Goal: Task Accomplishment & Management: Use online tool/utility

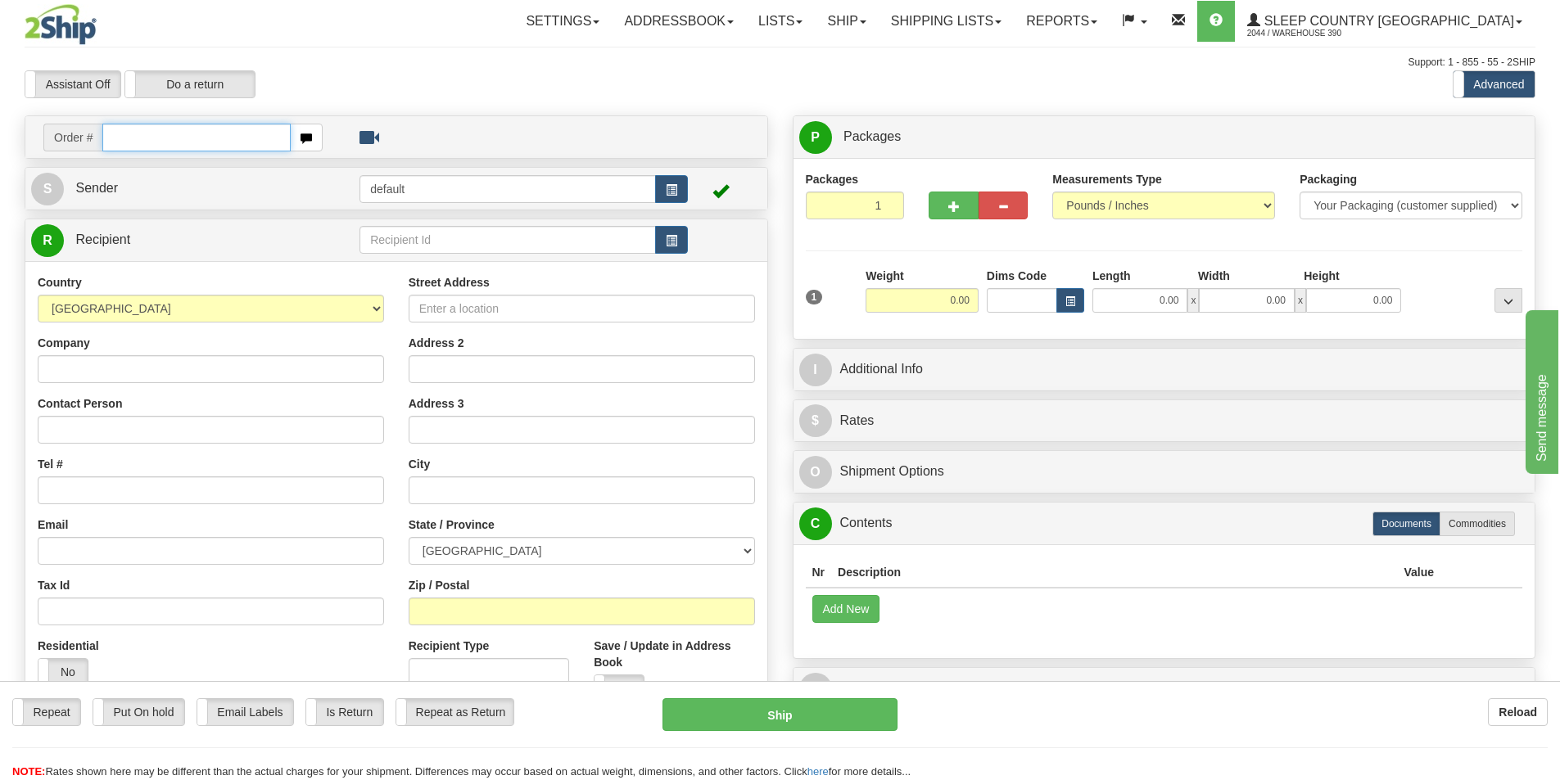
click at [200, 138] on input "text" at bounding box center [196, 138] width 188 height 28
click at [194, 141] on input "text" at bounding box center [196, 138] width 188 height 28
type input "9002i108629"
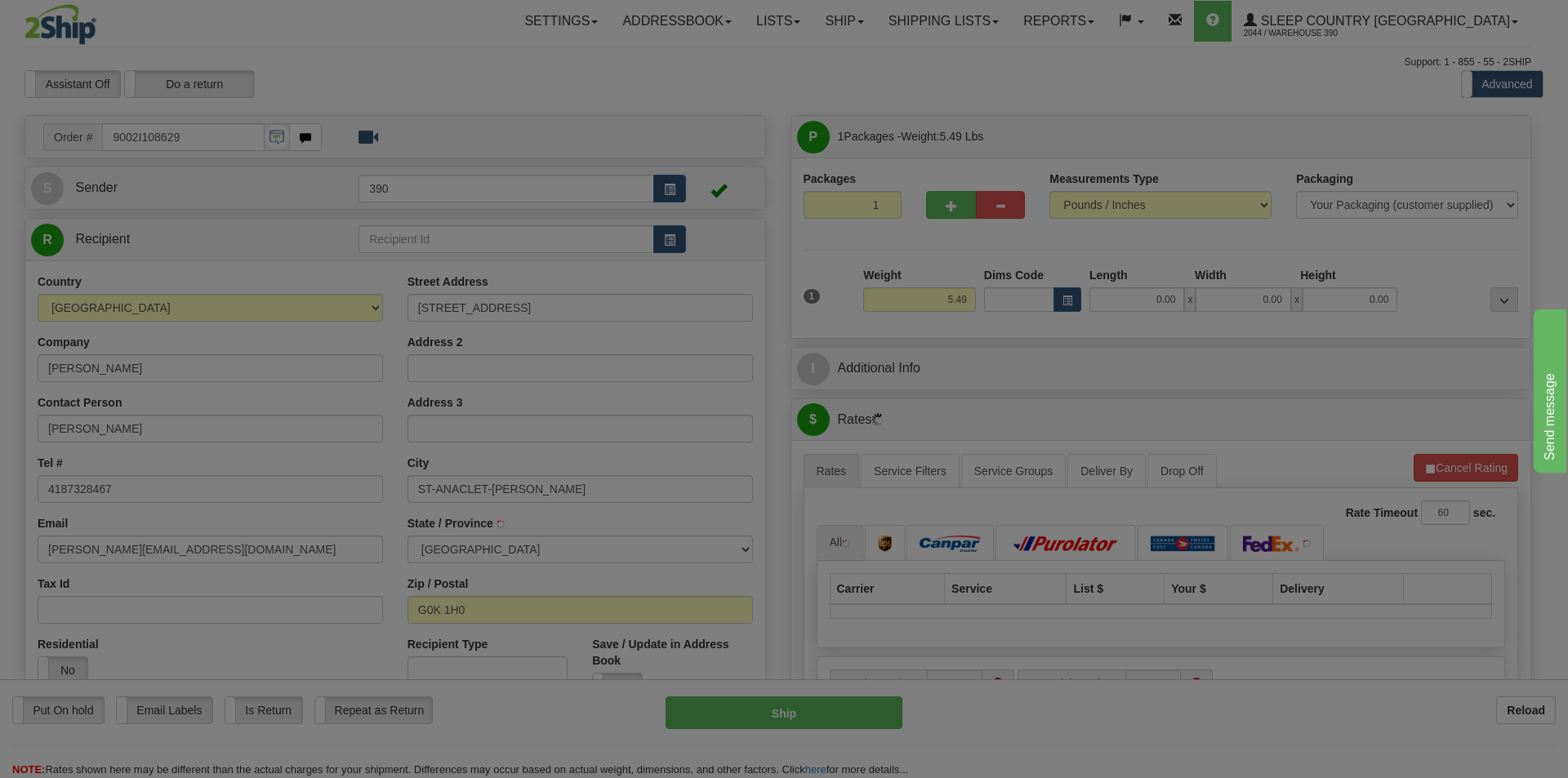
type input "SAINT-ANACLET"
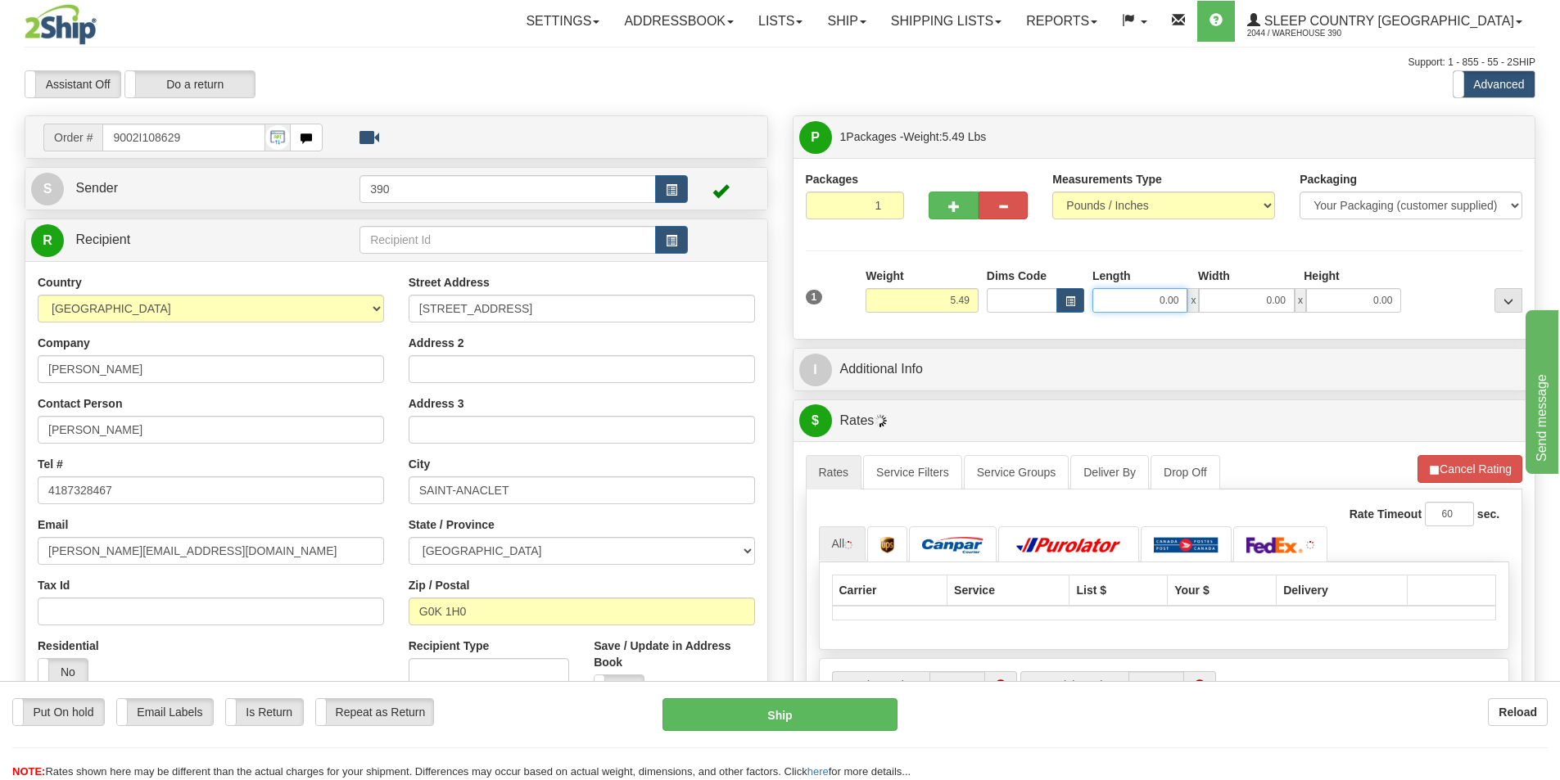
click at [1129, 299] on input "0.00" at bounding box center [1140, 300] width 95 height 25
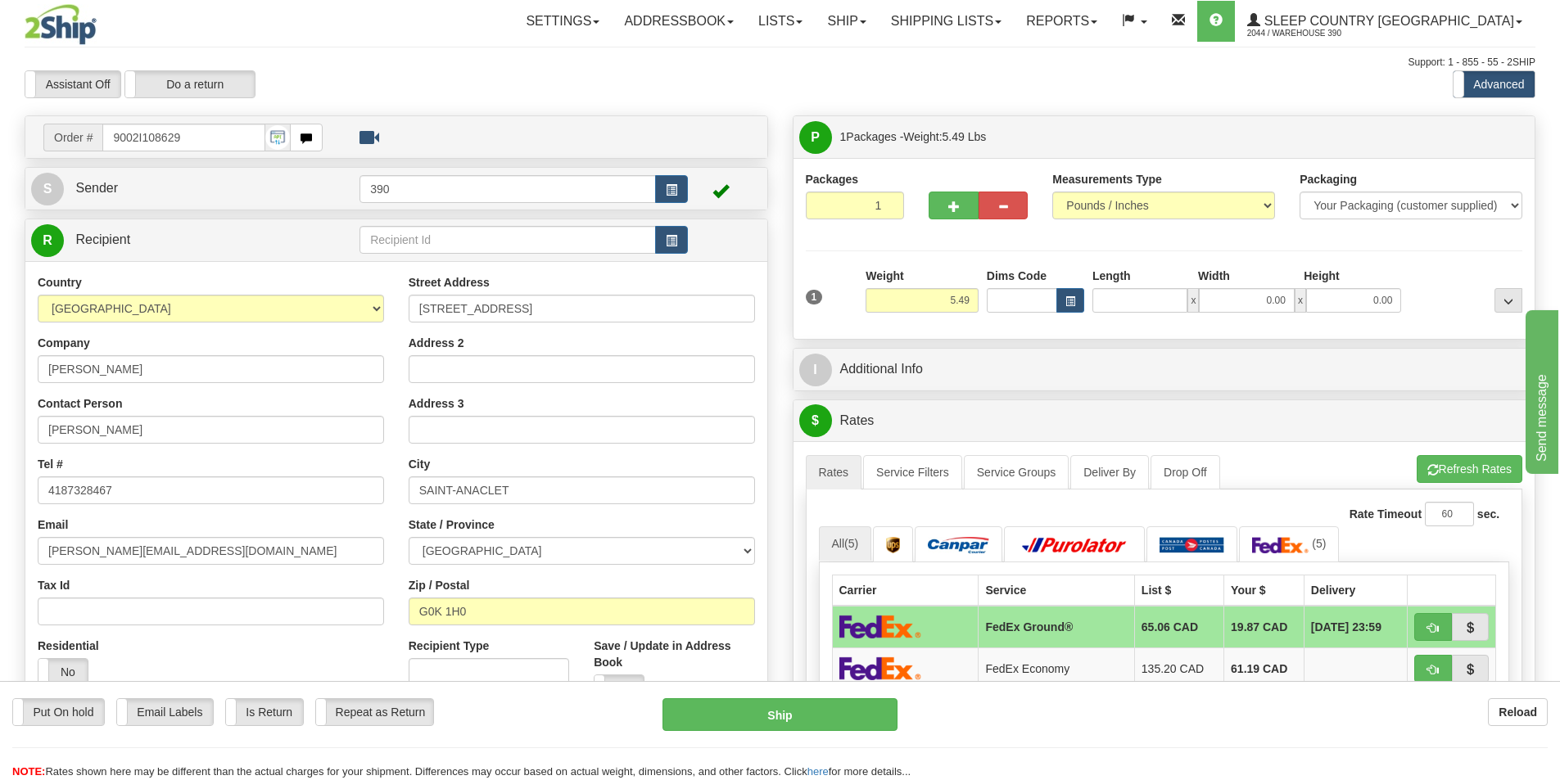
type input "0.00"
click at [1160, 297] on input "0.00" at bounding box center [1140, 300] width 95 height 25
type input "0.00"
click at [1171, 292] on input "0.00" at bounding box center [1140, 300] width 95 height 25
type input "6.00"
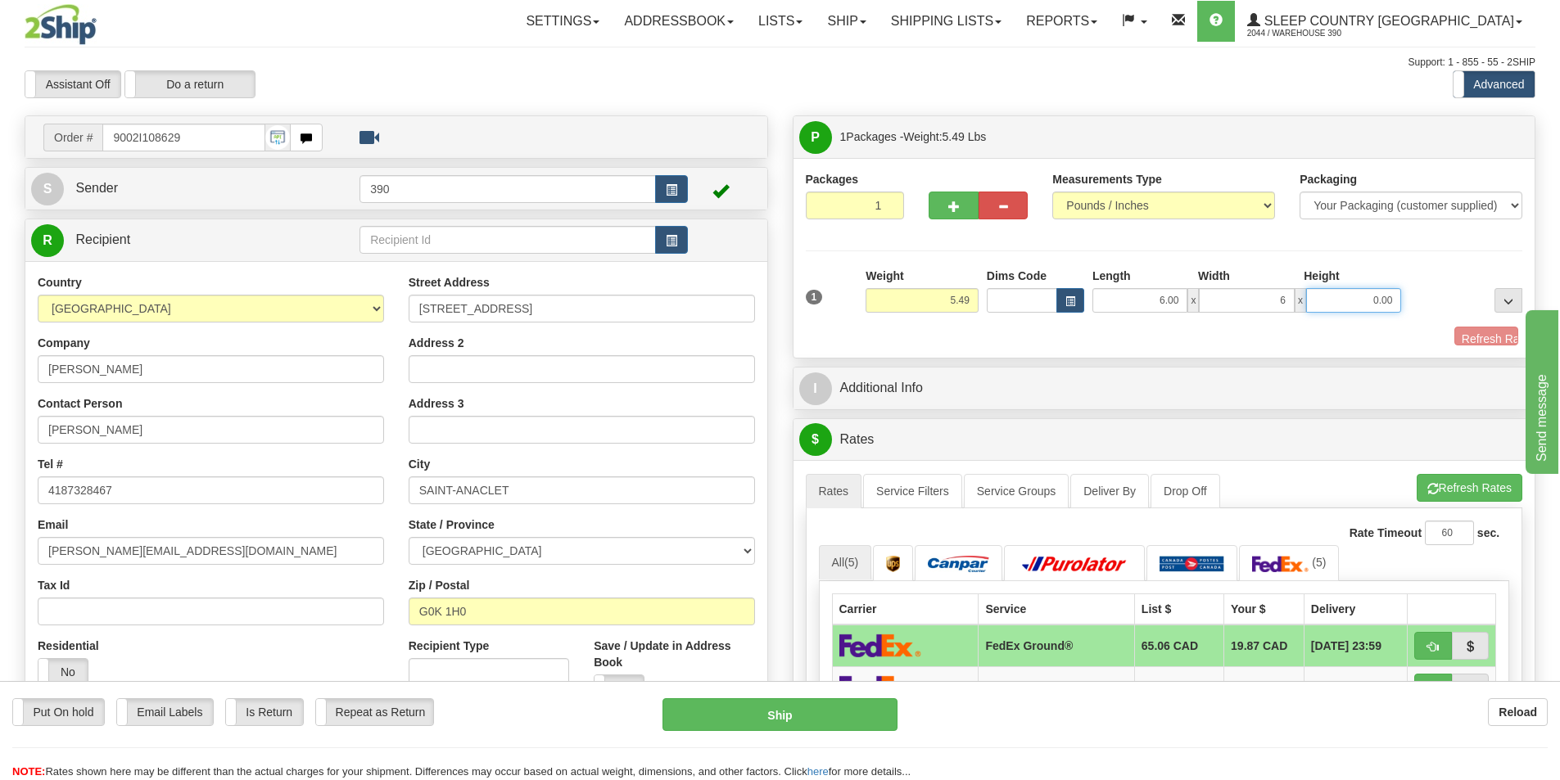
type input "6.00"
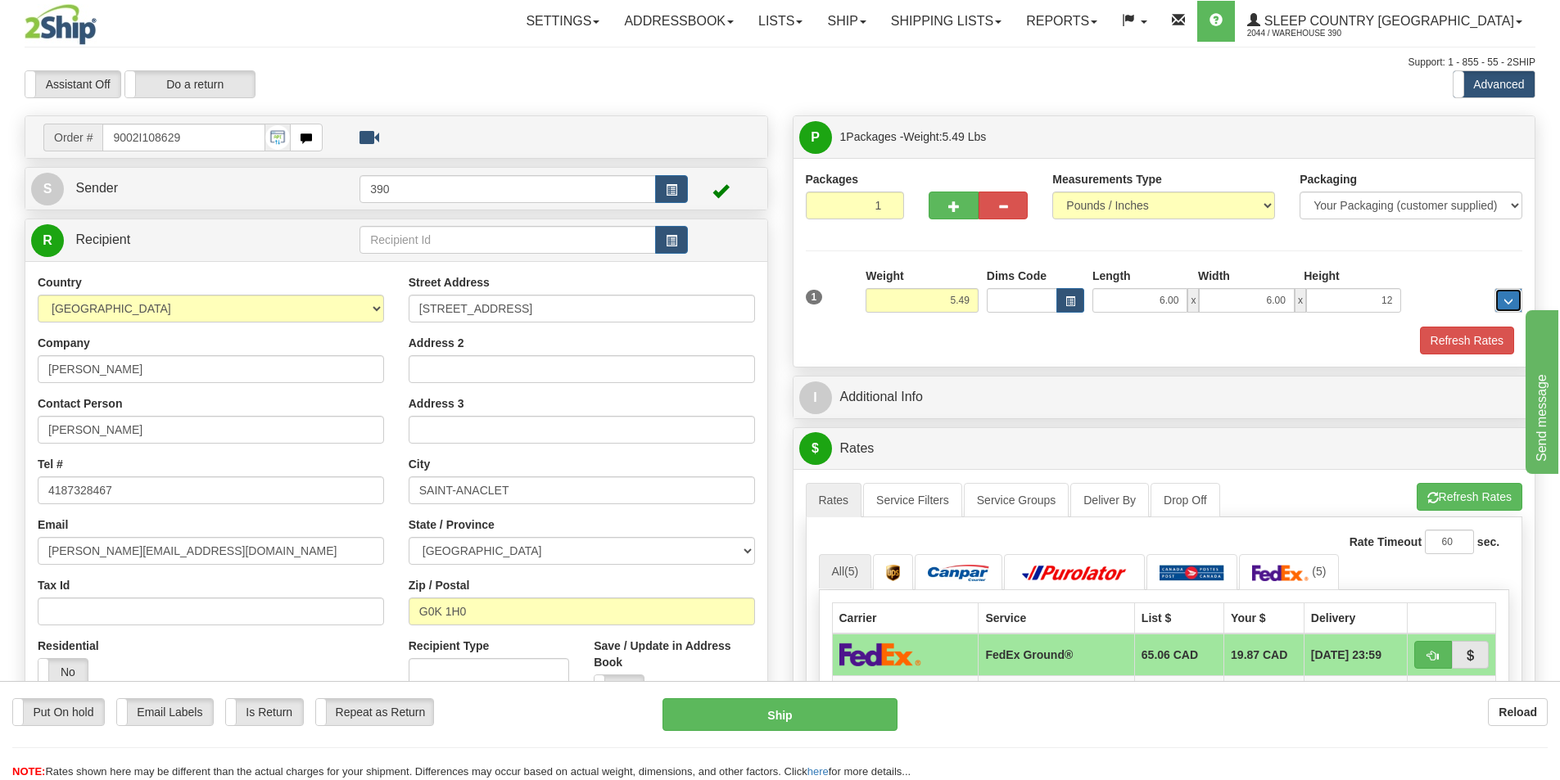
type input "12.00"
click at [1429, 344] on button "Refresh Rates" at bounding box center [1467, 341] width 94 height 28
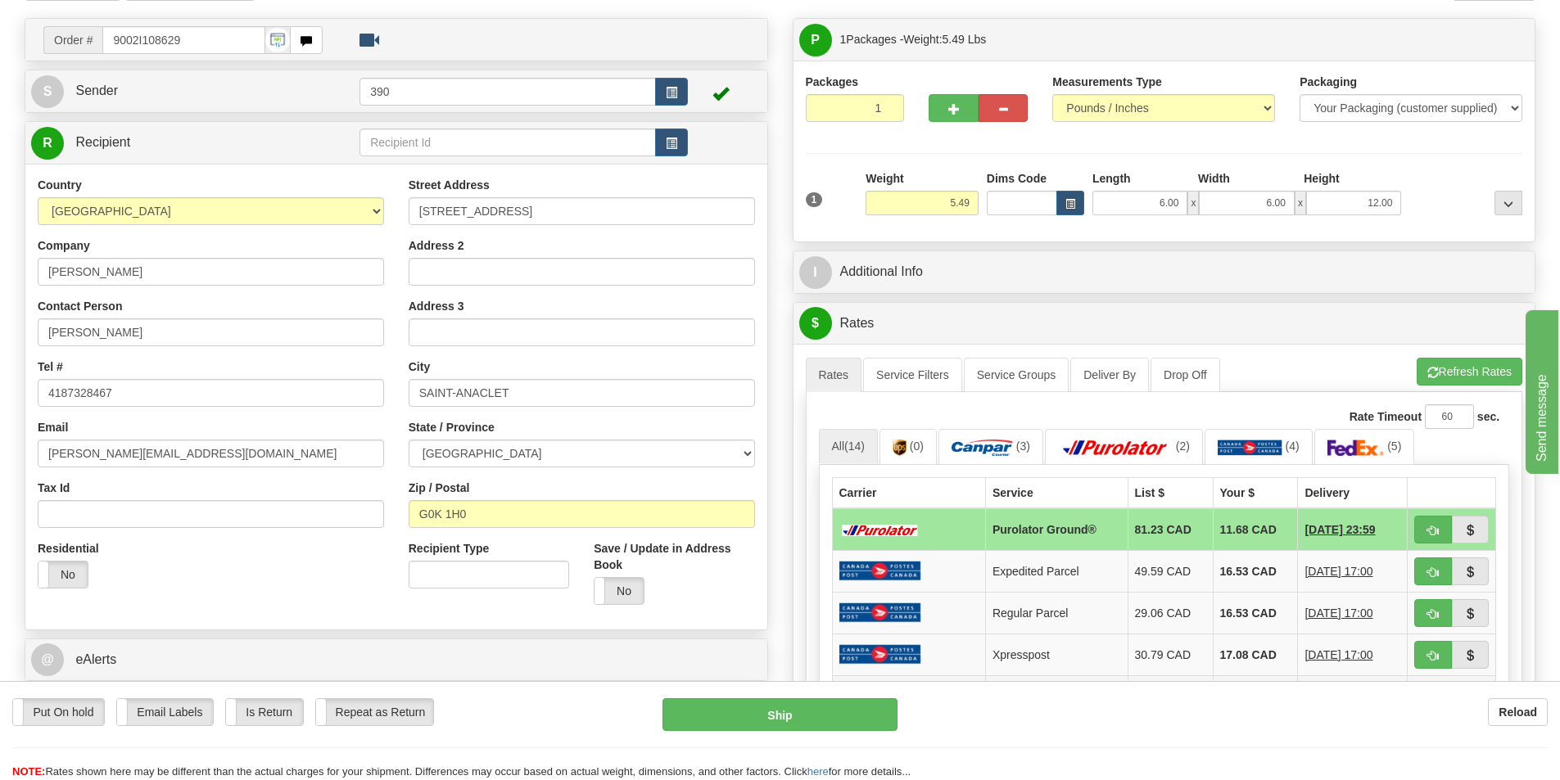
scroll to position [246, 0]
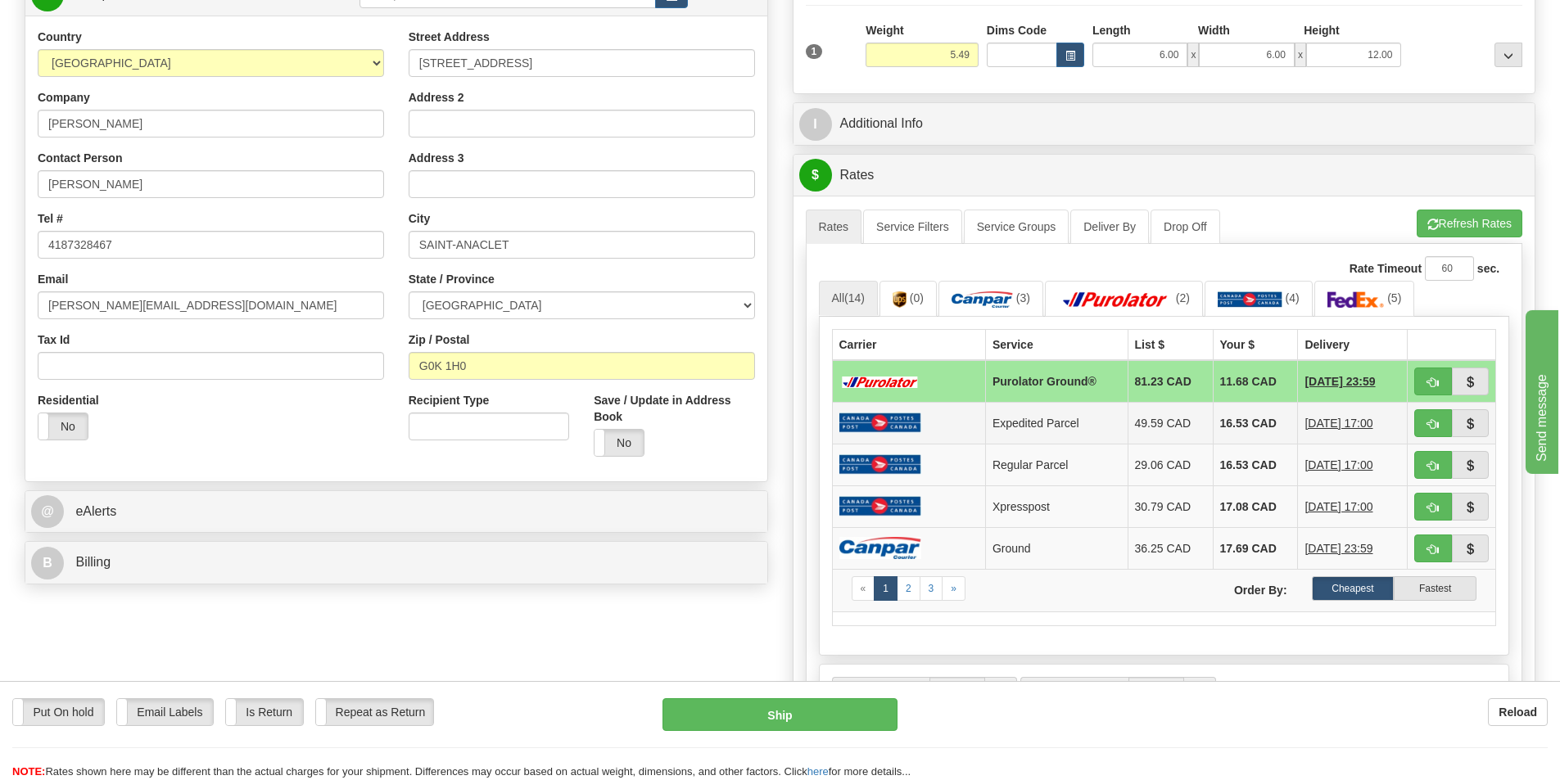
click at [973, 431] on td at bounding box center [908, 423] width 153 height 42
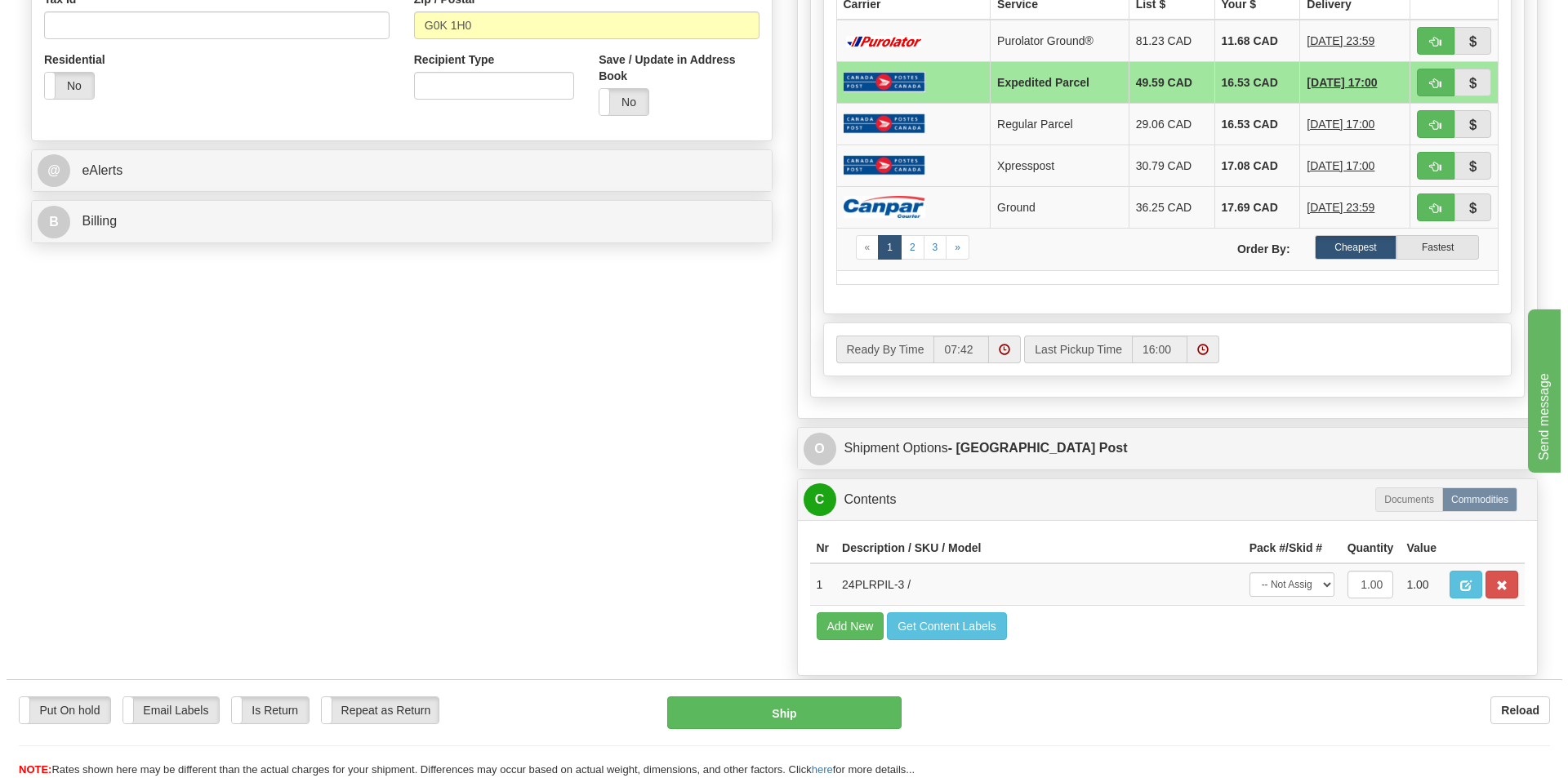
scroll to position [653, 0]
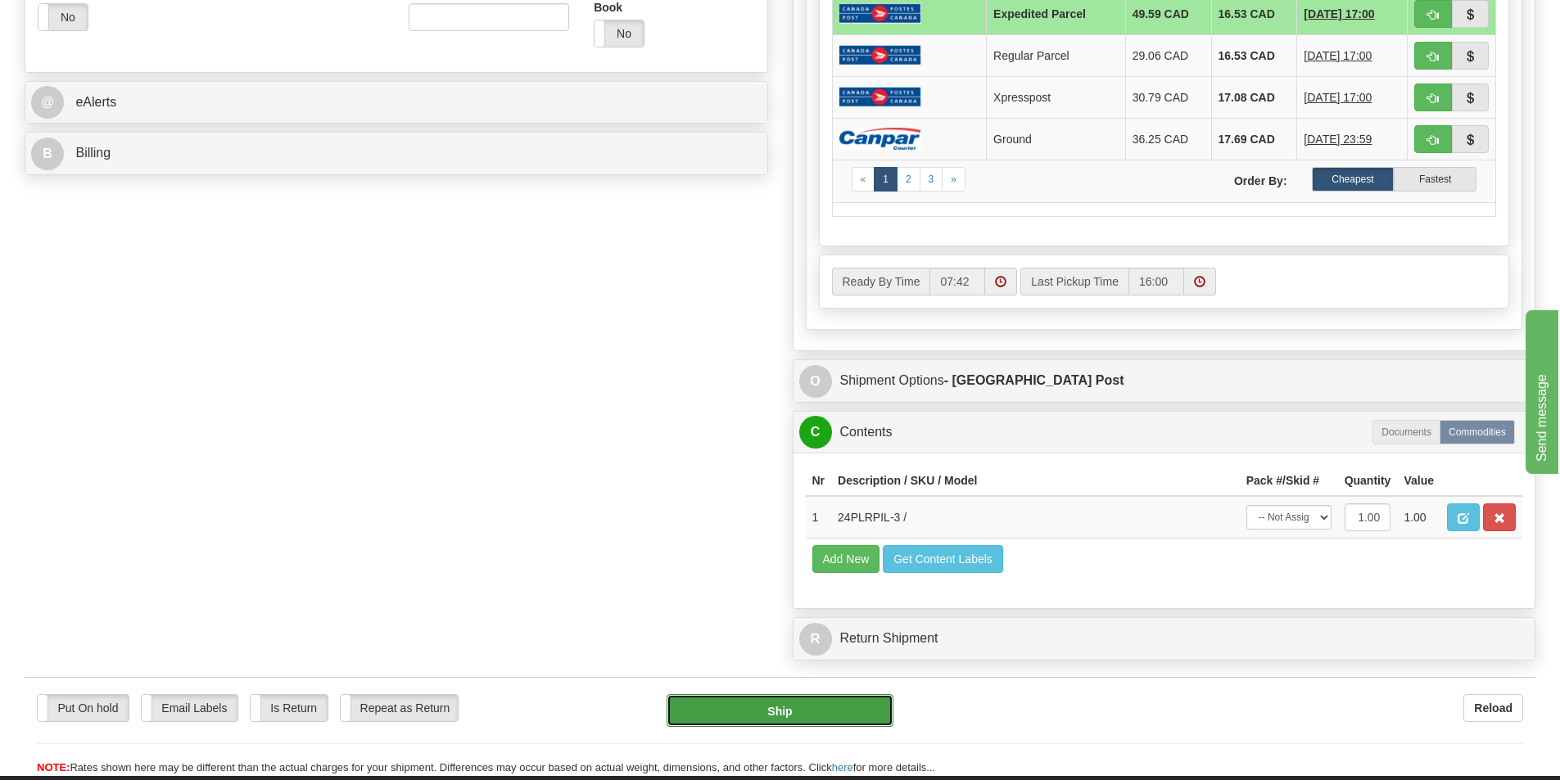
click at [804, 721] on button "Ship" at bounding box center [780, 710] width 227 height 33
type input "DOM.EP"
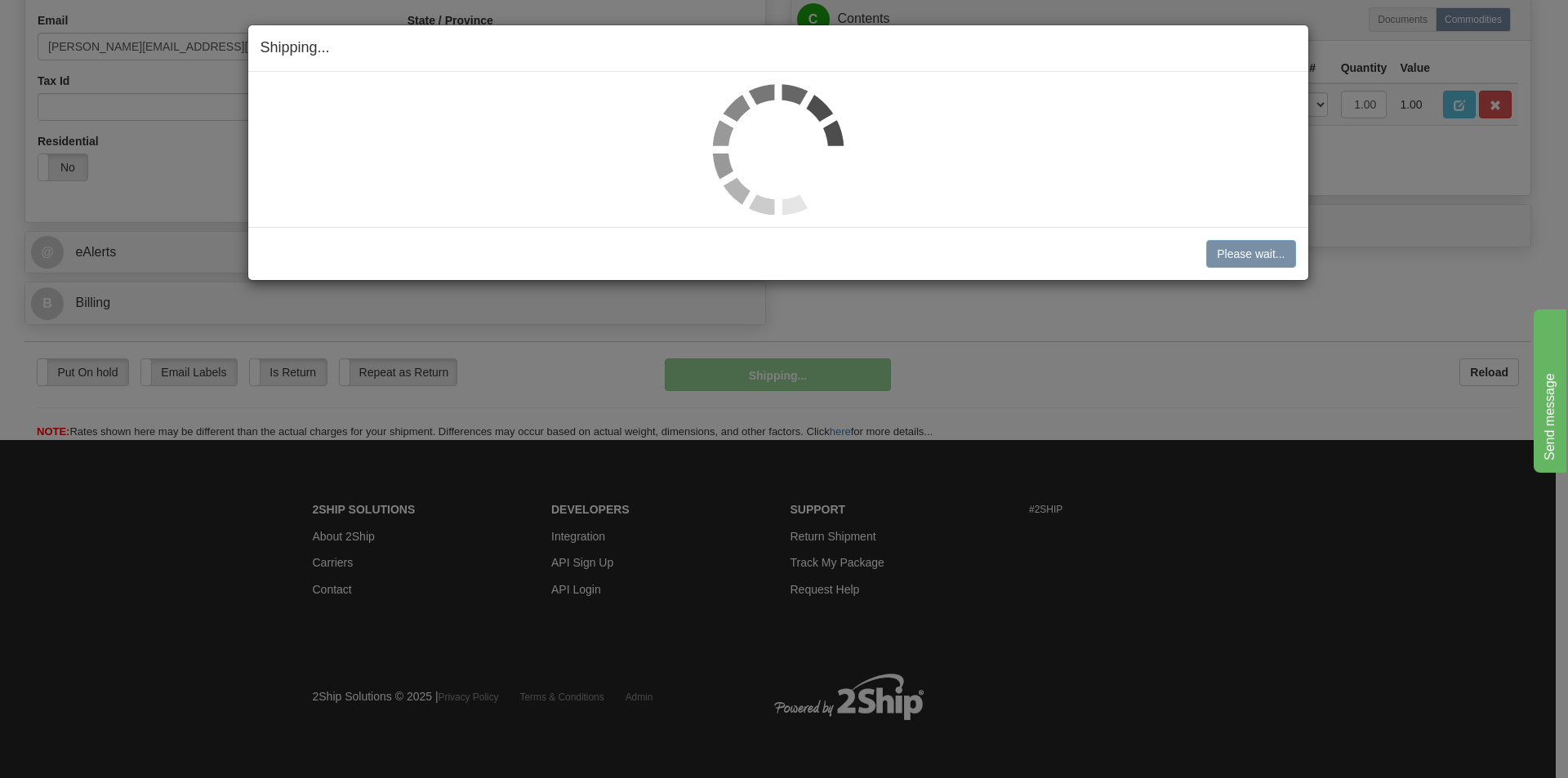
scroll to position [504, 0]
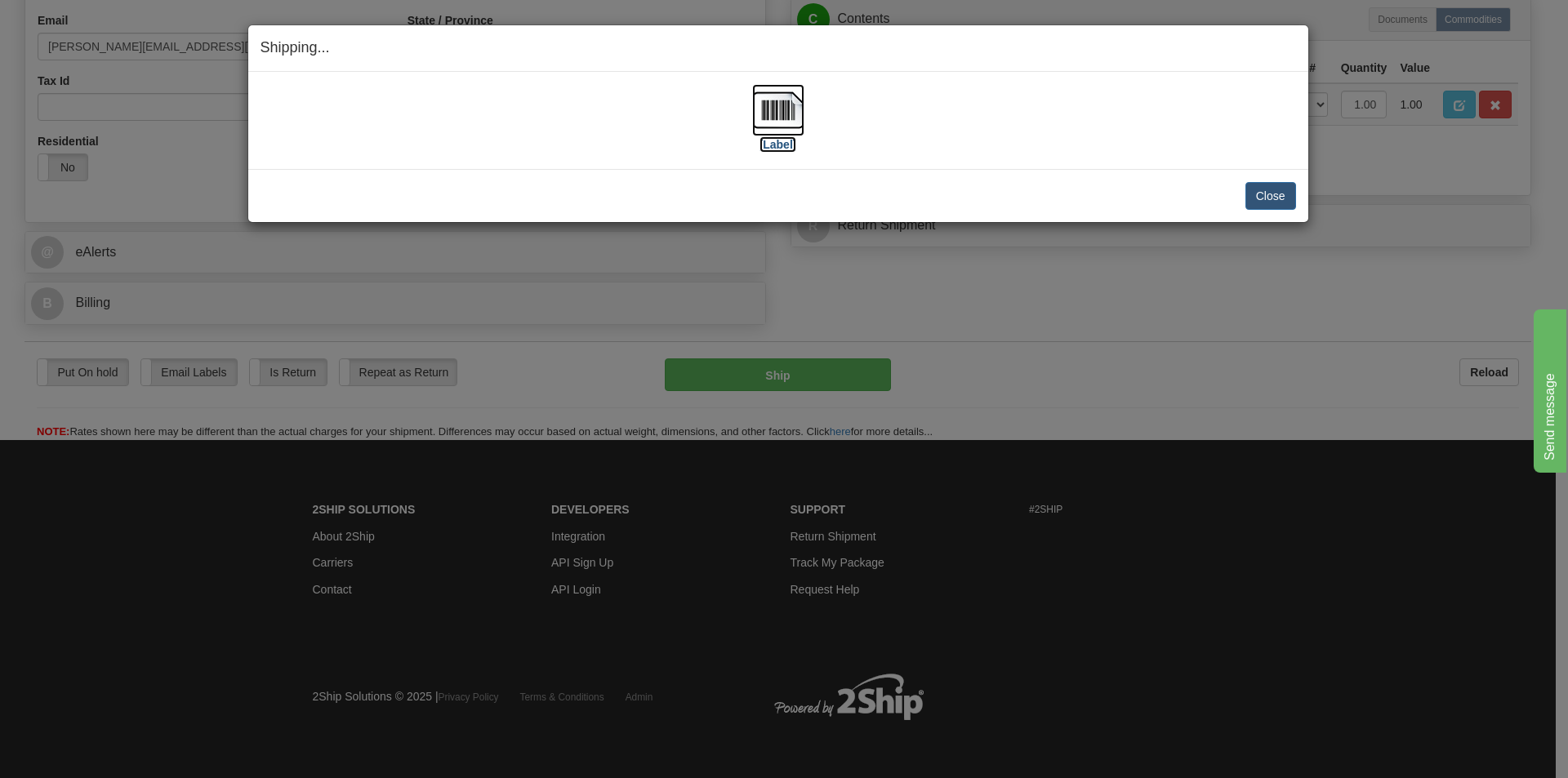
click at [779, 110] on img at bounding box center [778, 110] width 52 height 52
click at [1266, 188] on button "Close" at bounding box center [1271, 196] width 51 height 28
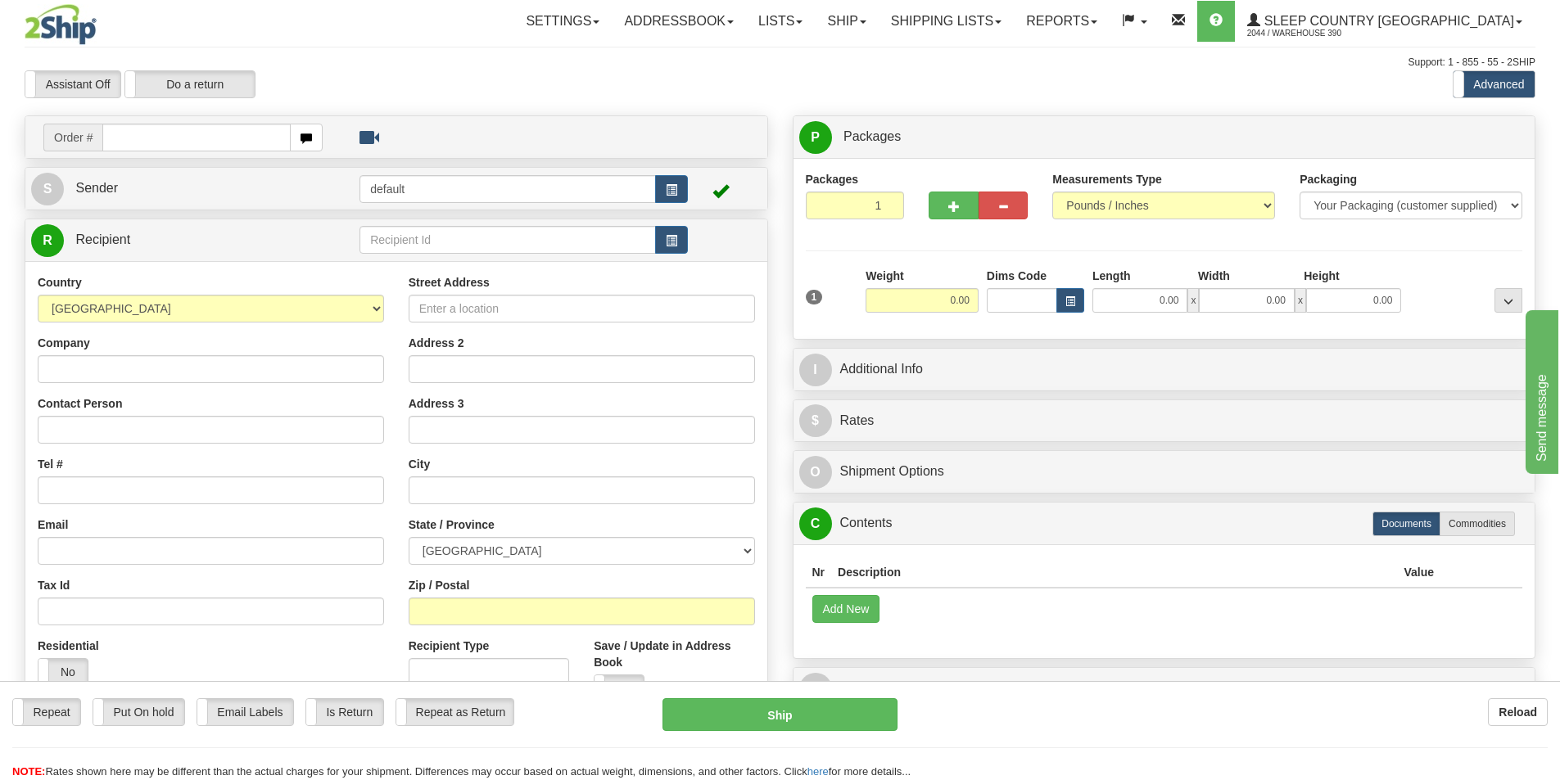
click at [135, 143] on input "text" at bounding box center [196, 138] width 188 height 28
type input "9002i108799"
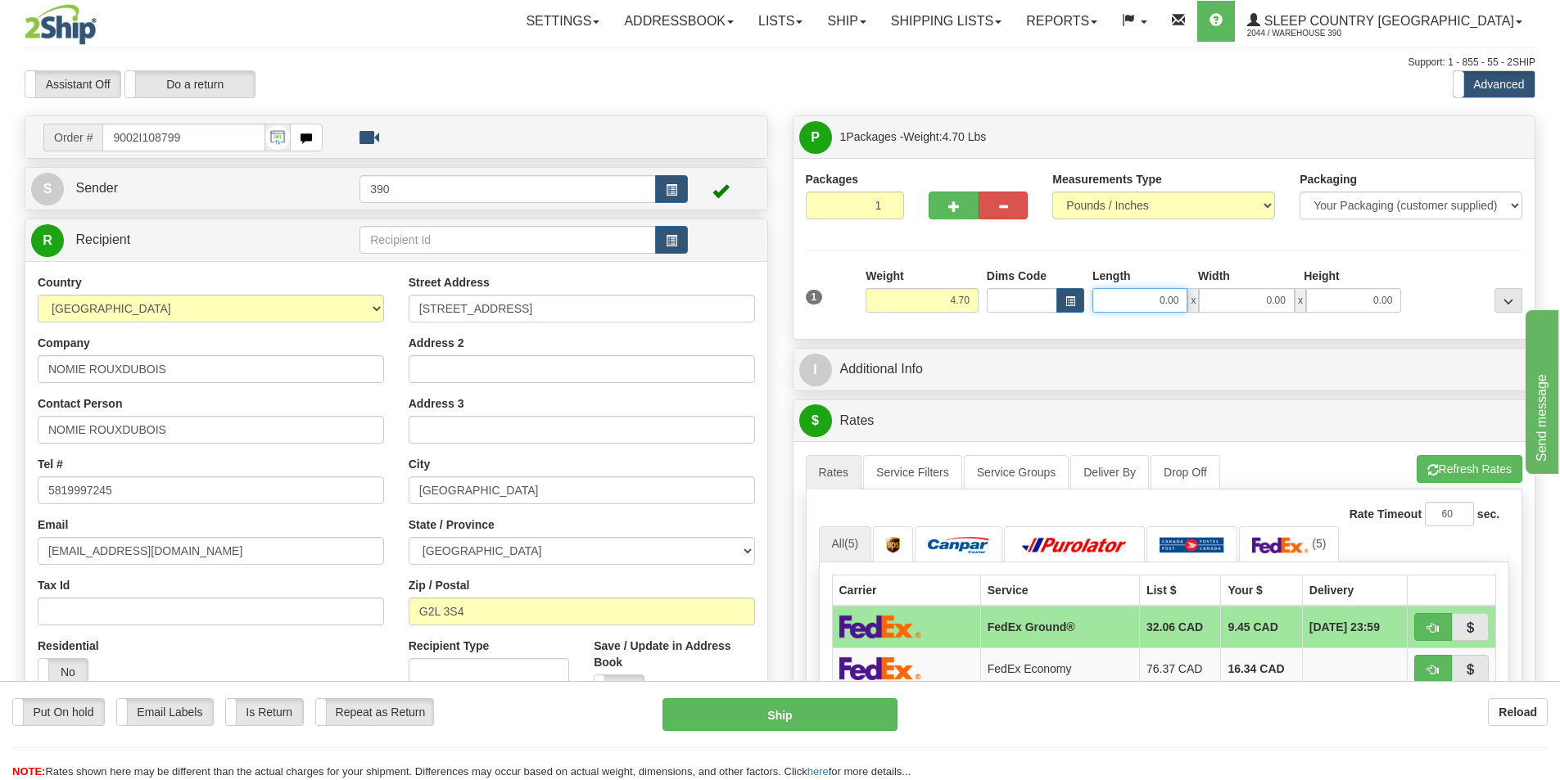
click at [1174, 305] on input "0.00" at bounding box center [1140, 300] width 95 height 25
type input "20.00"
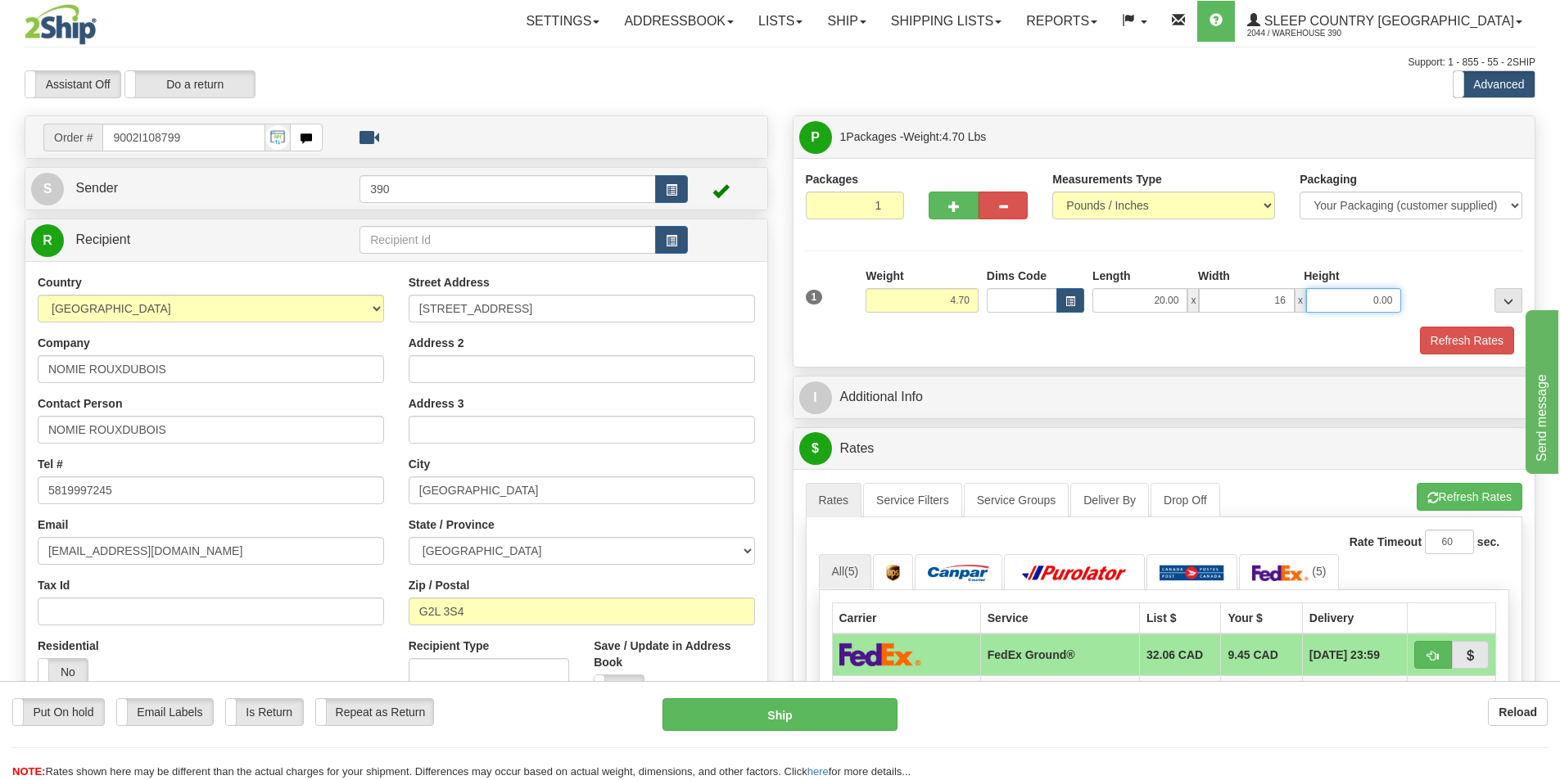
type input "16.00"
type input "6.00"
click at [1456, 342] on button "Refresh Rates" at bounding box center [1467, 341] width 94 height 28
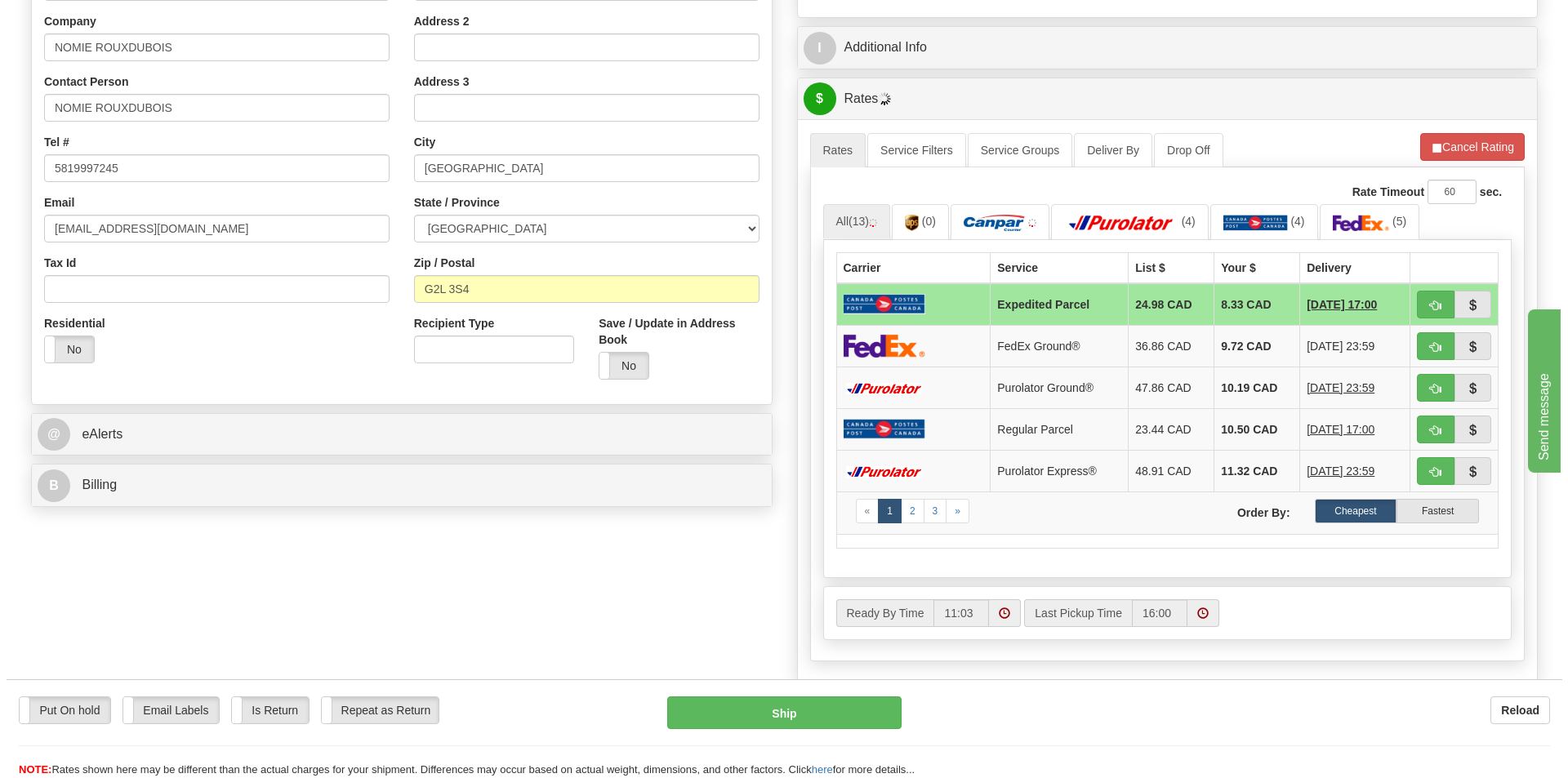
scroll to position [327, 0]
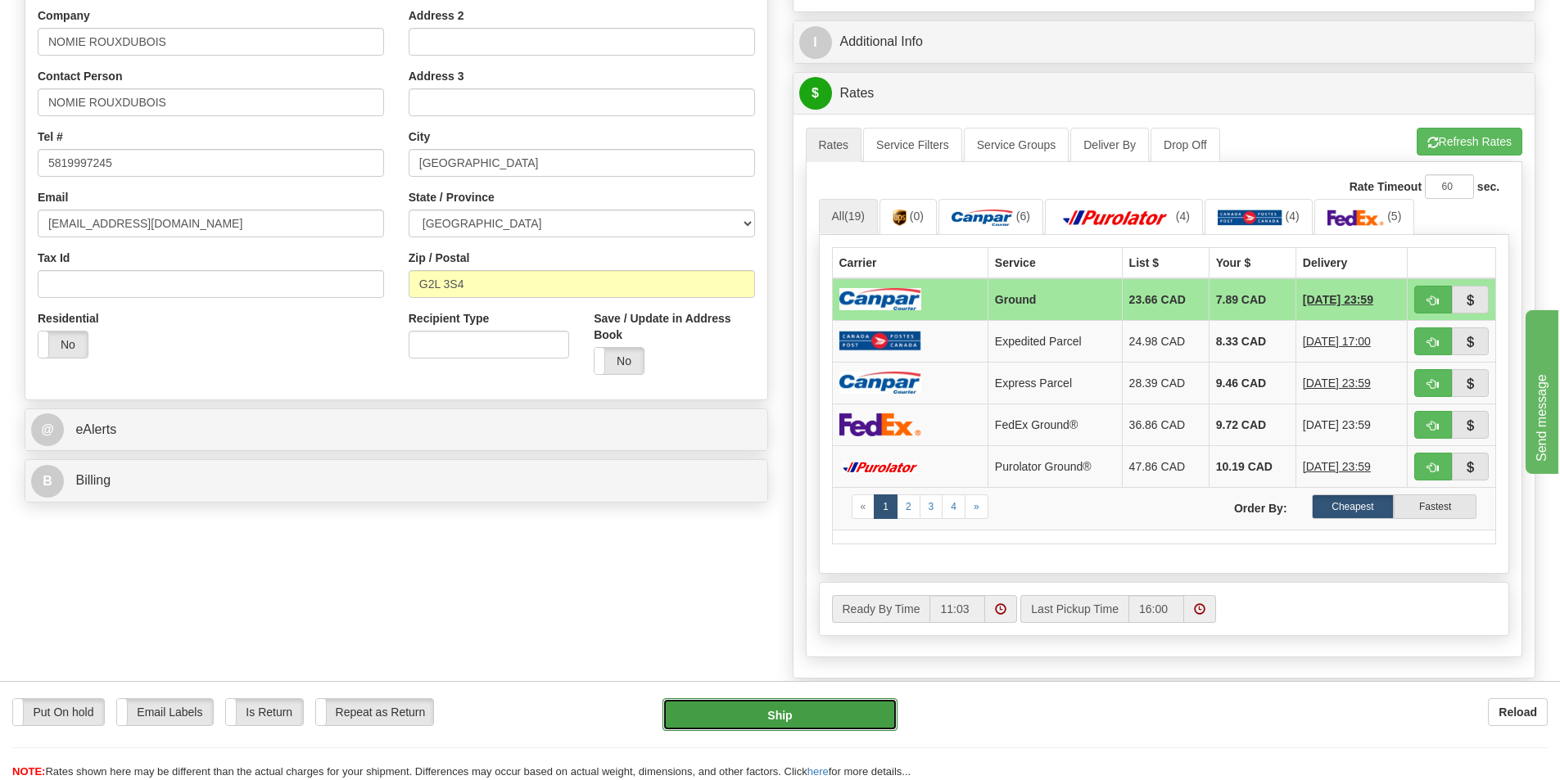
click at [780, 717] on button "Ship" at bounding box center [780, 715] width 235 height 33
type input "1"
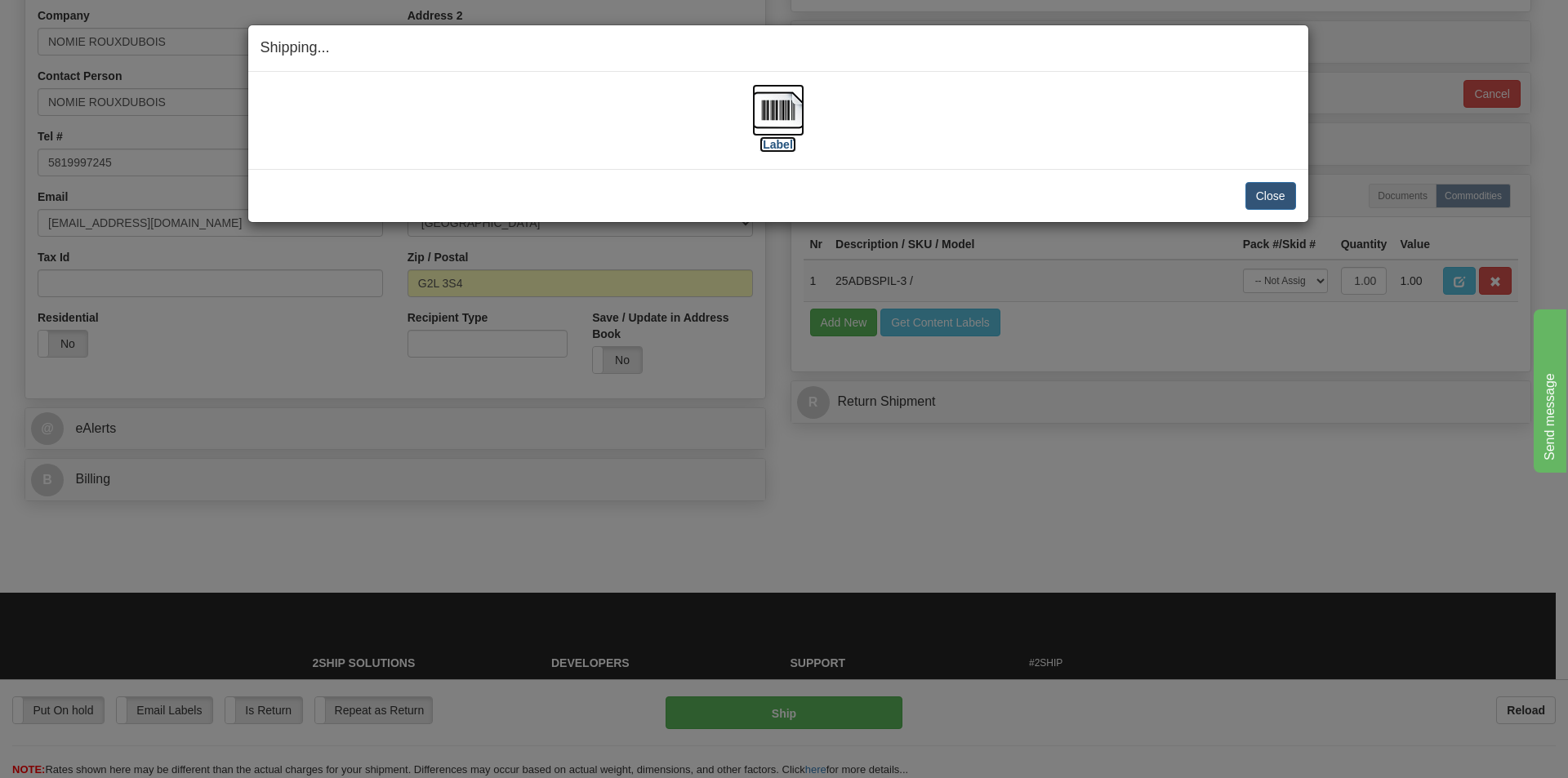
click at [776, 120] on img at bounding box center [778, 110] width 52 height 52
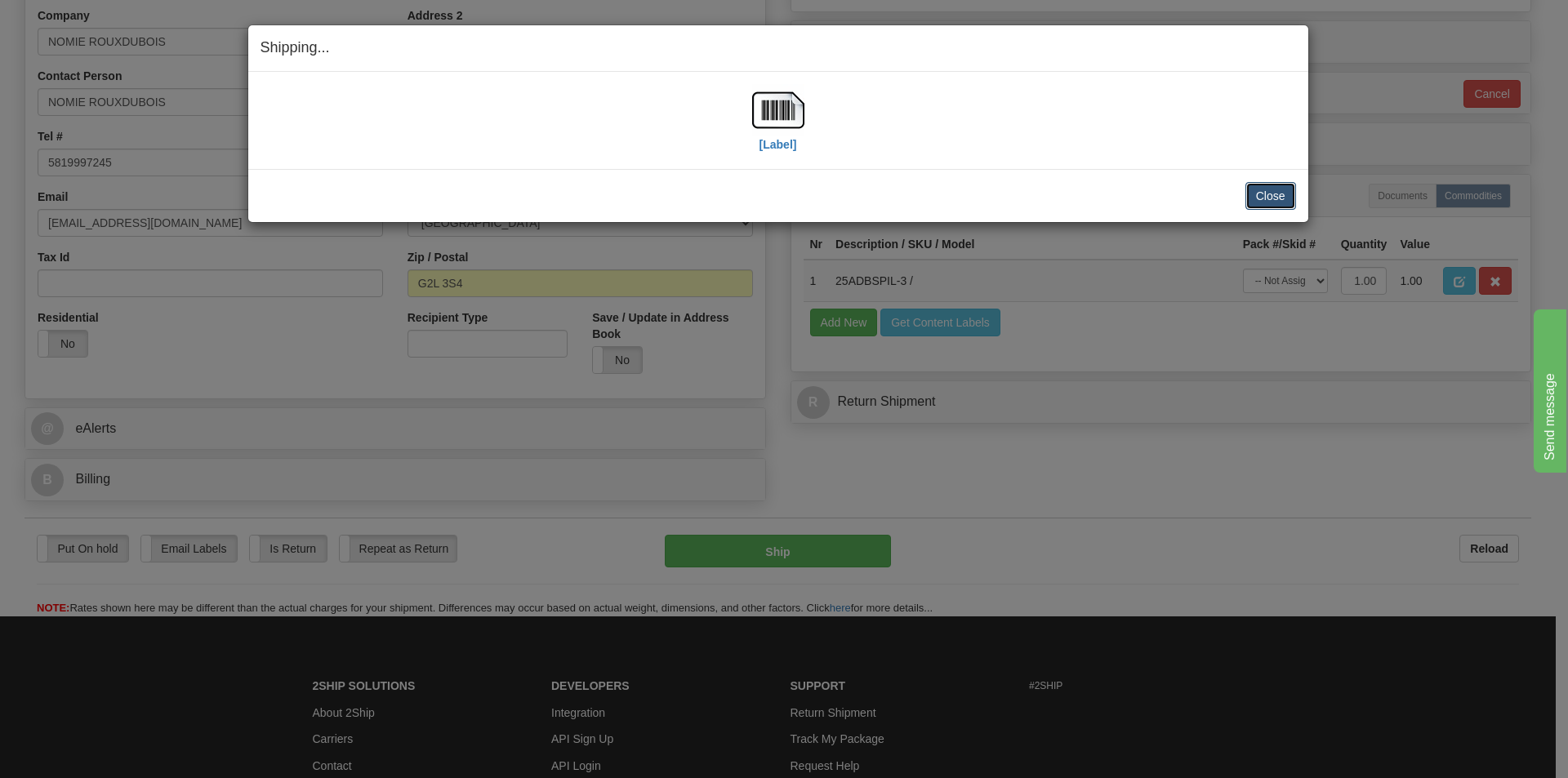
click at [1286, 197] on button "Close" at bounding box center [1271, 196] width 51 height 28
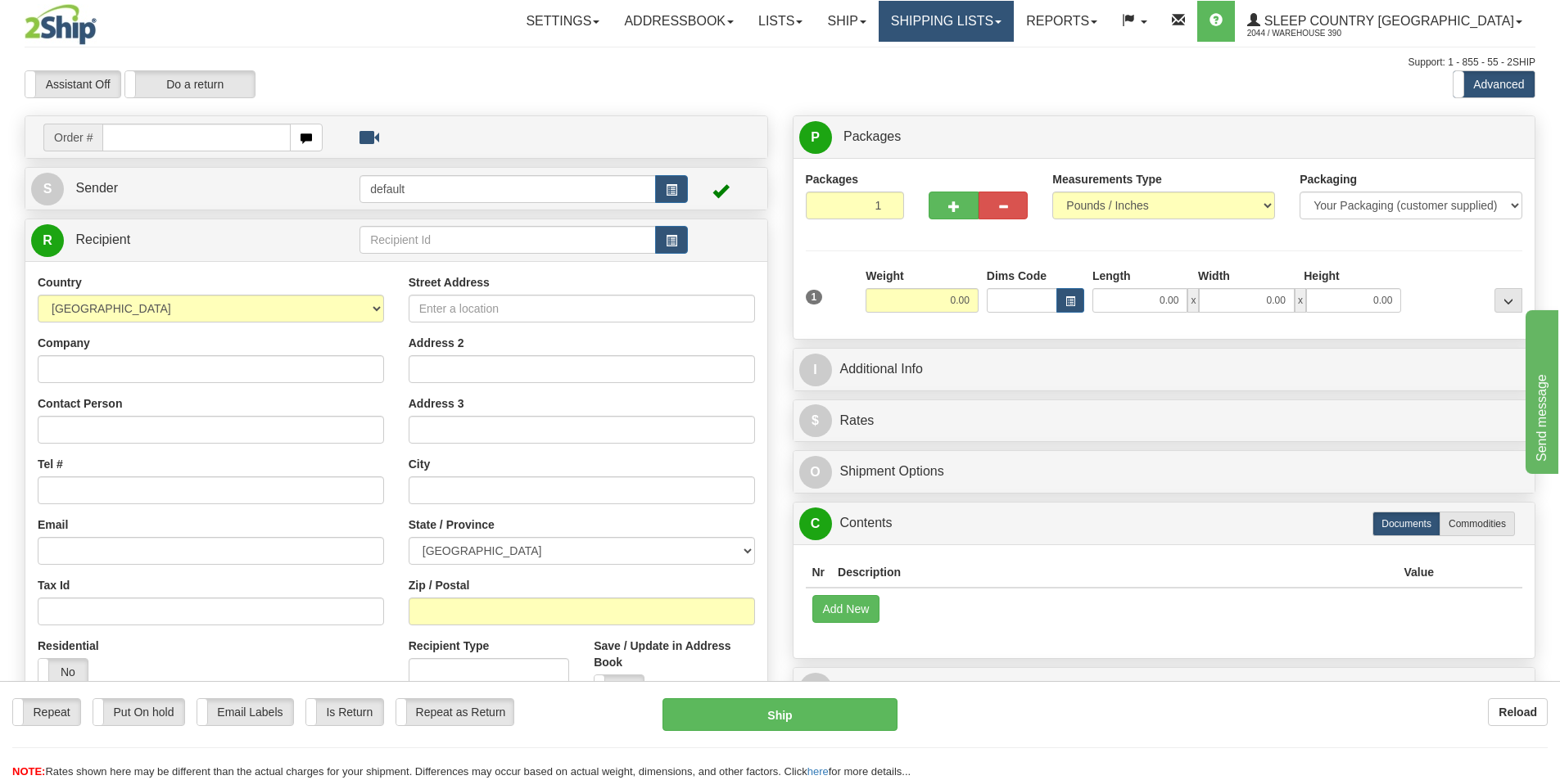
click at [1014, 14] on link "Shipping lists" at bounding box center [946, 21] width 135 height 41
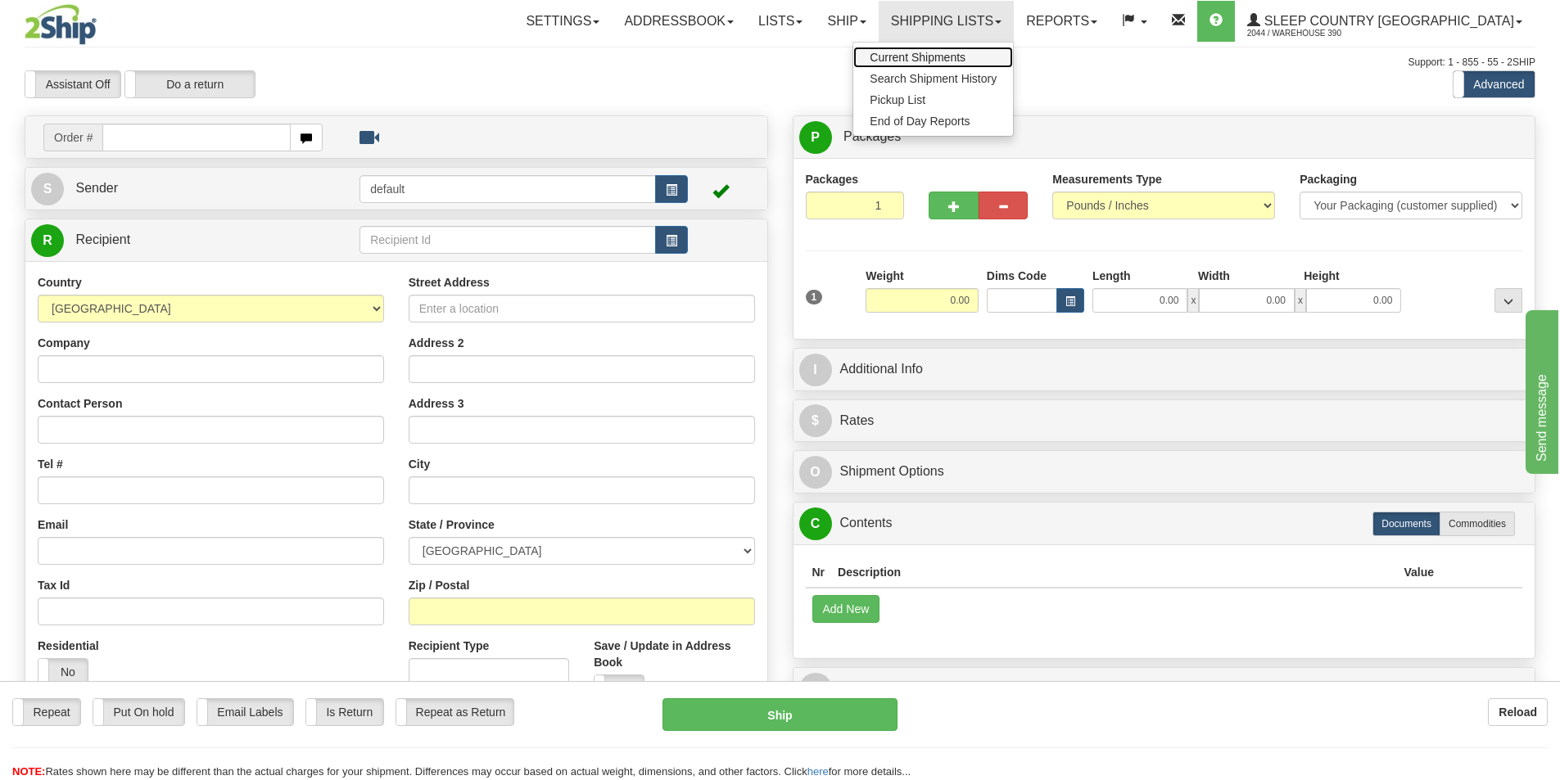
click at [966, 61] on span "Current Shipments" at bounding box center [918, 57] width 96 height 13
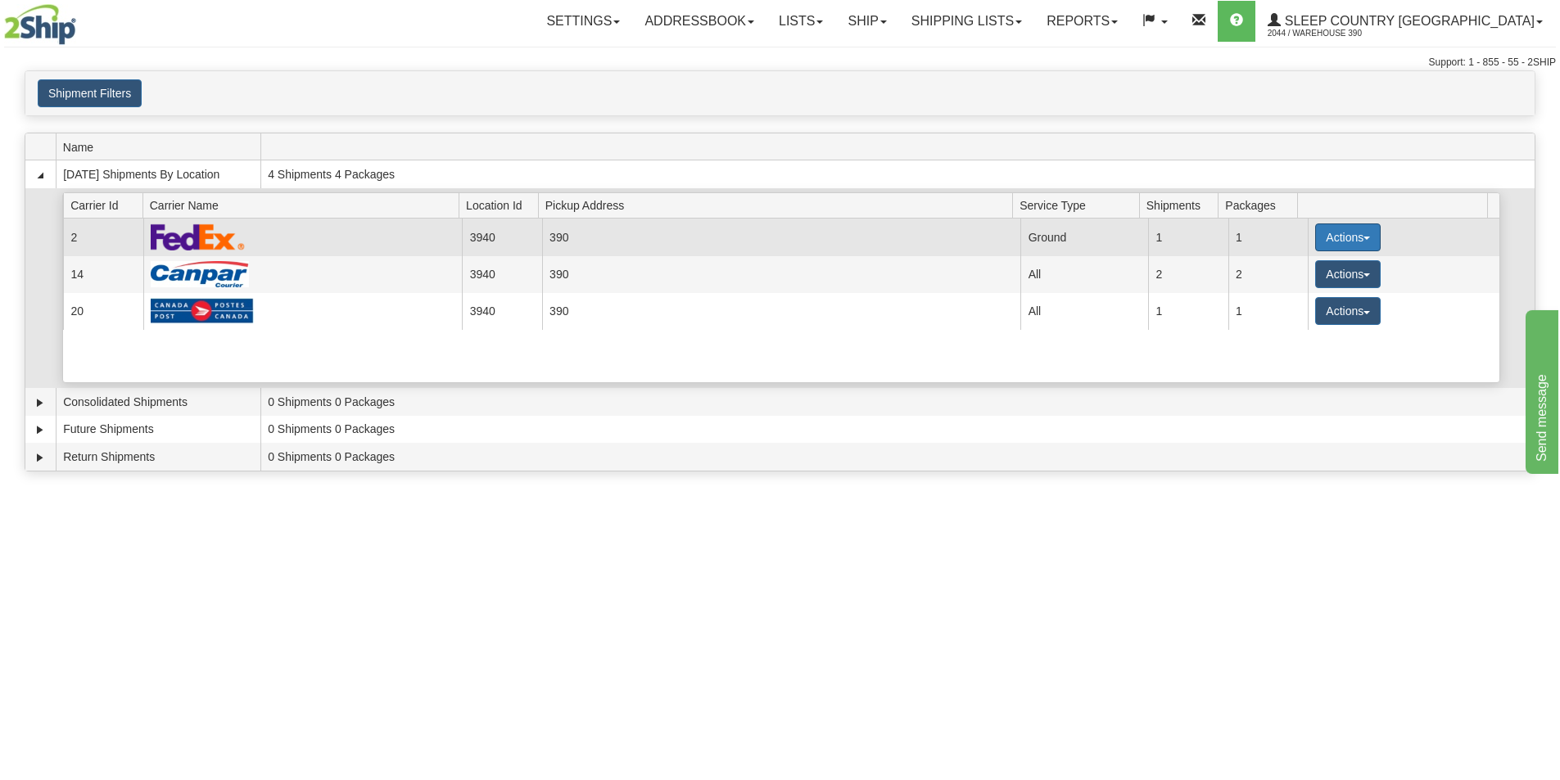
click at [1334, 238] on button "Actions" at bounding box center [1348, 238] width 66 height 28
click at [1297, 295] on span "Close" at bounding box center [1284, 288] width 38 height 11
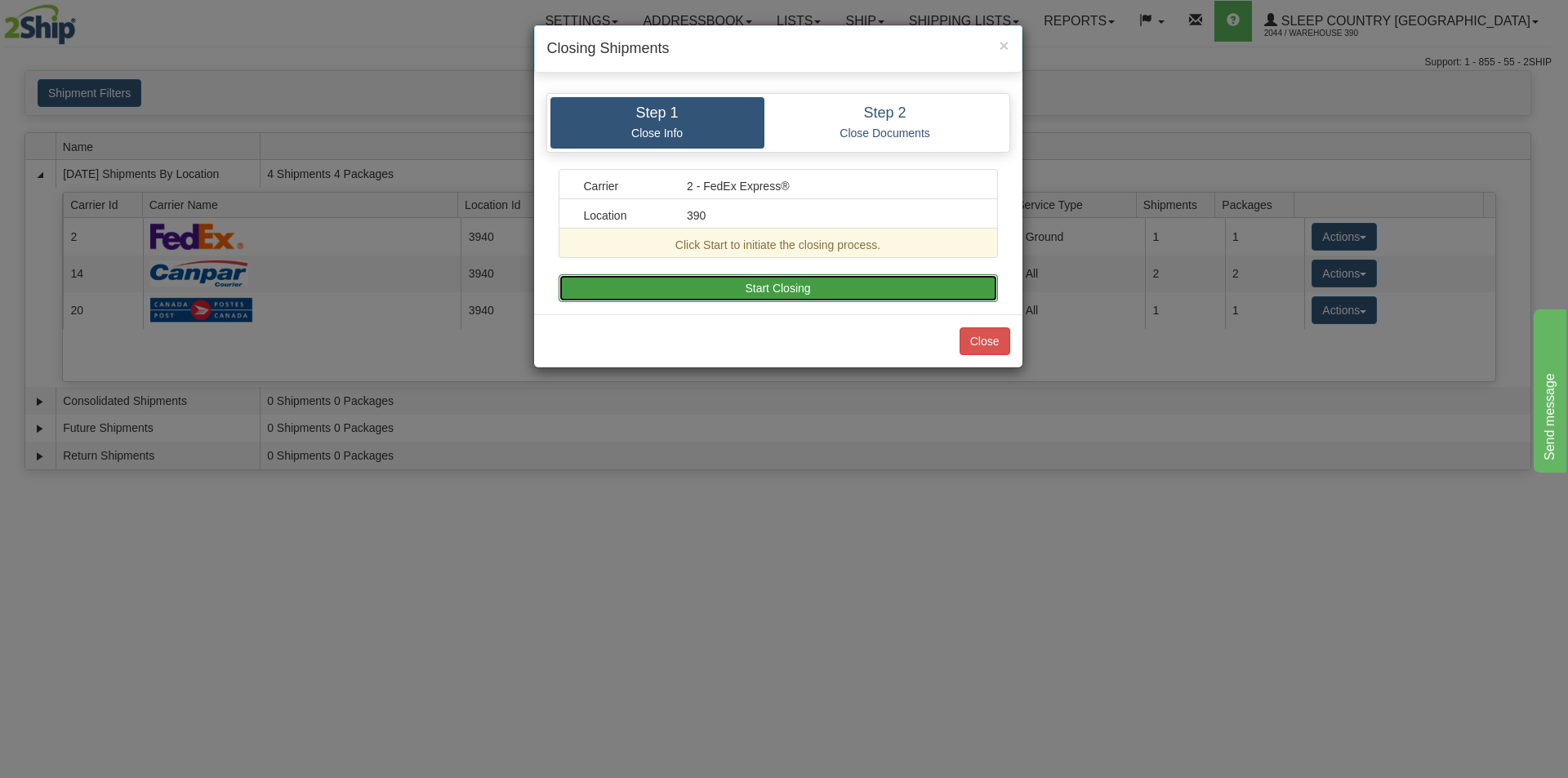
click at [745, 287] on button "Start Closing" at bounding box center [778, 288] width 440 height 28
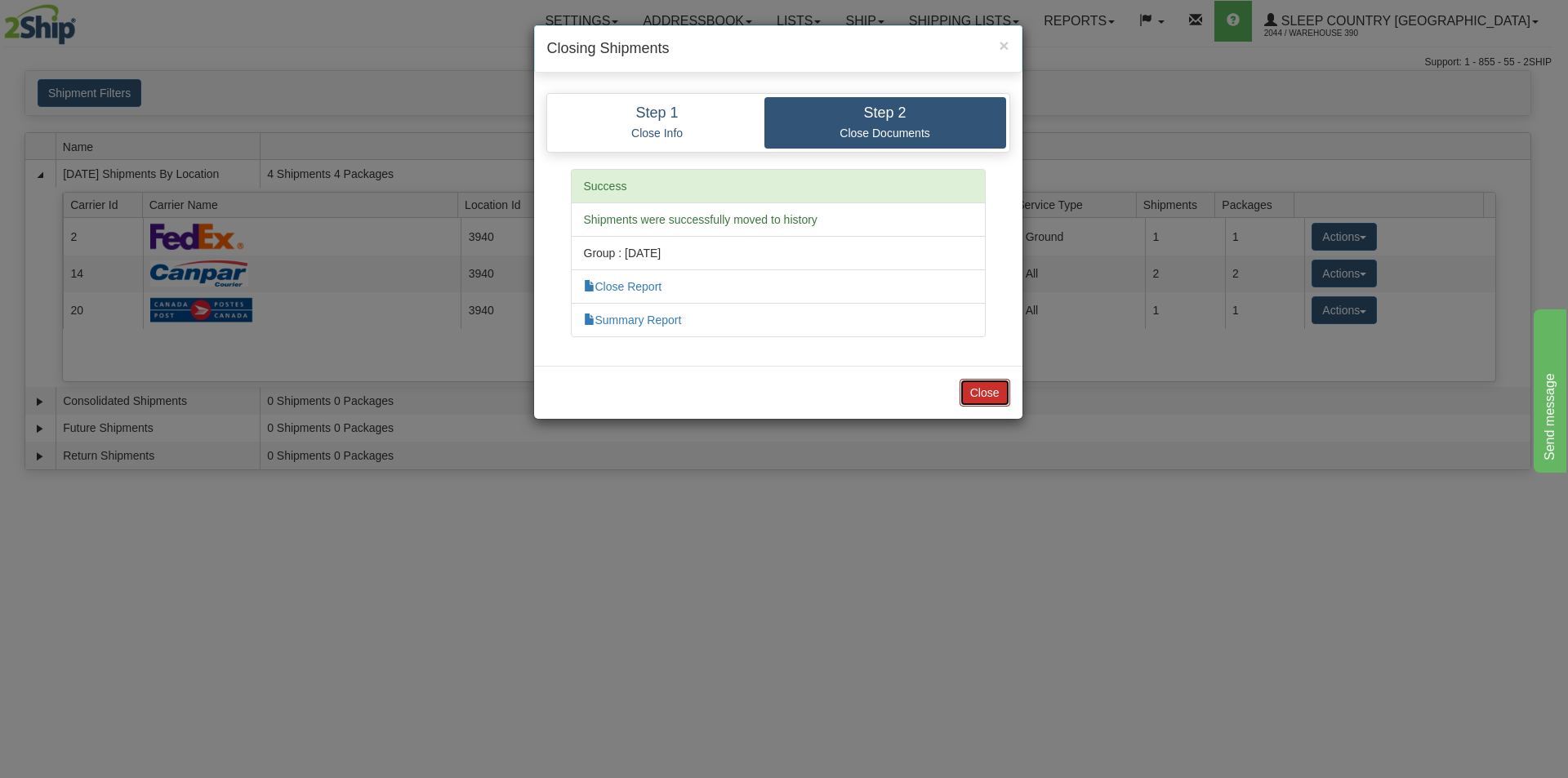
click at [985, 392] on button "Close" at bounding box center [984, 393] width 51 height 28
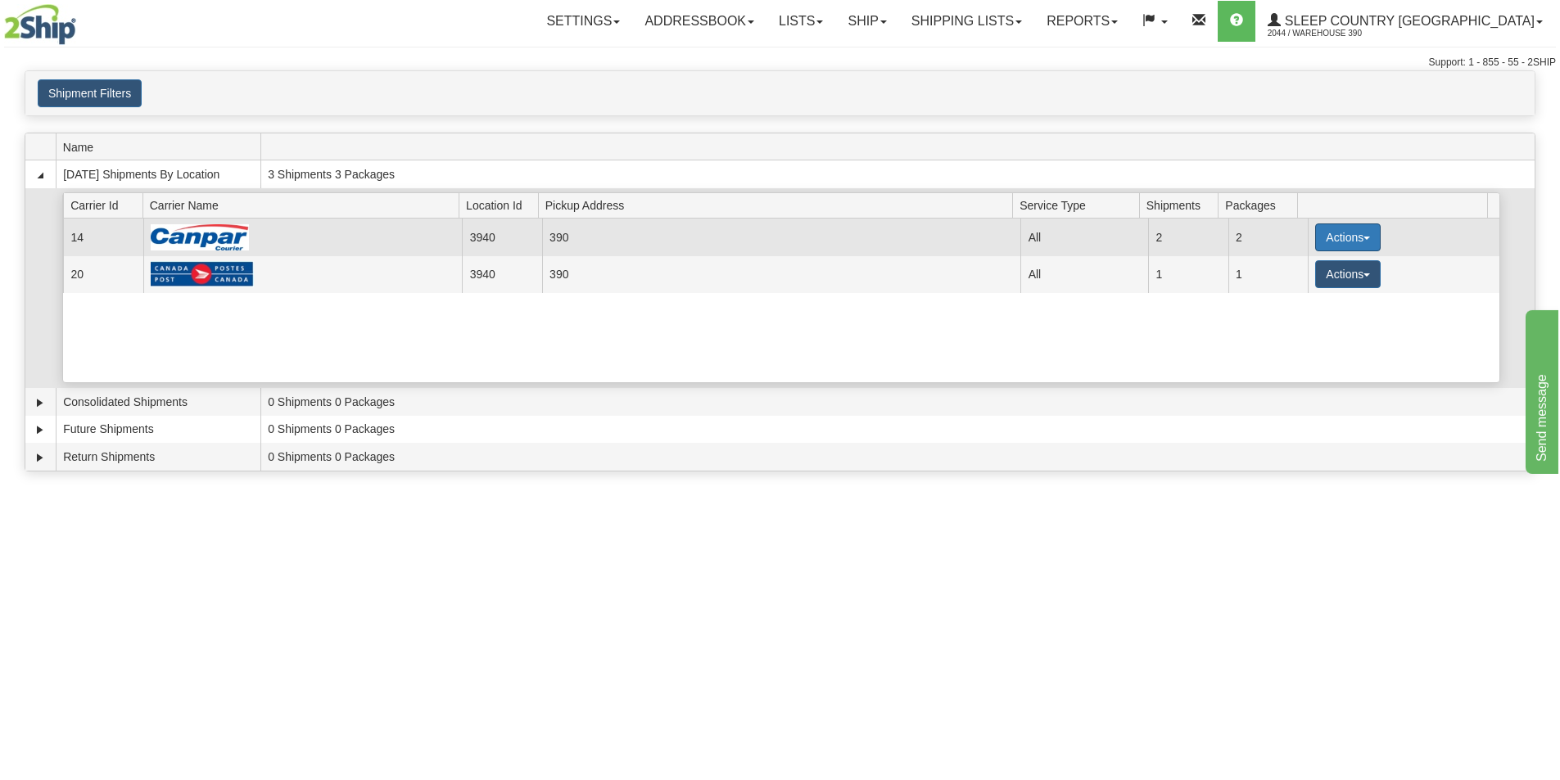
click at [1315, 240] on button "Actions" at bounding box center [1348, 238] width 66 height 28
click at [1292, 287] on span "Close" at bounding box center [1284, 288] width 38 height 11
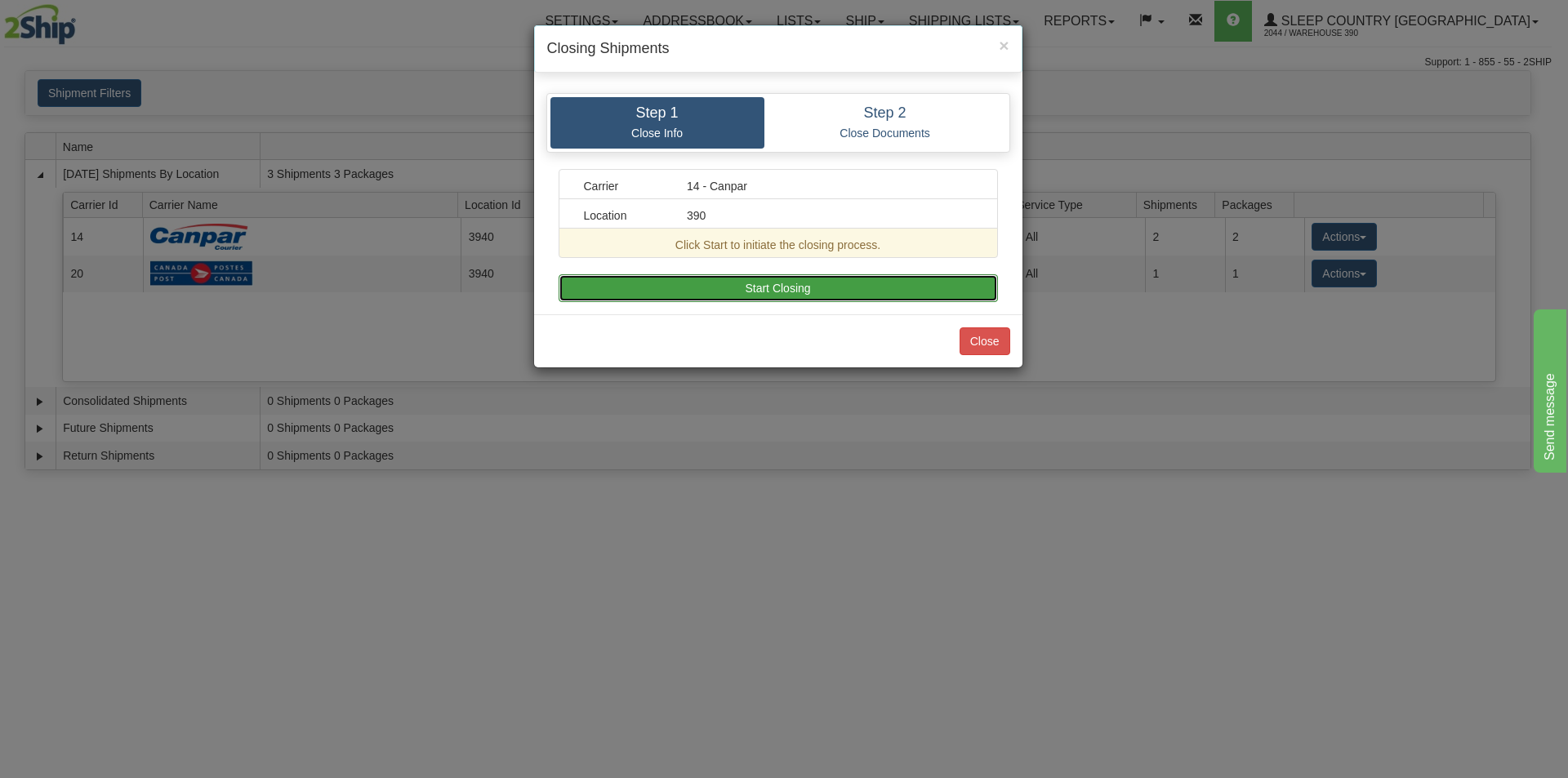
click at [797, 283] on button "Start Closing" at bounding box center [778, 288] width 440 height 28
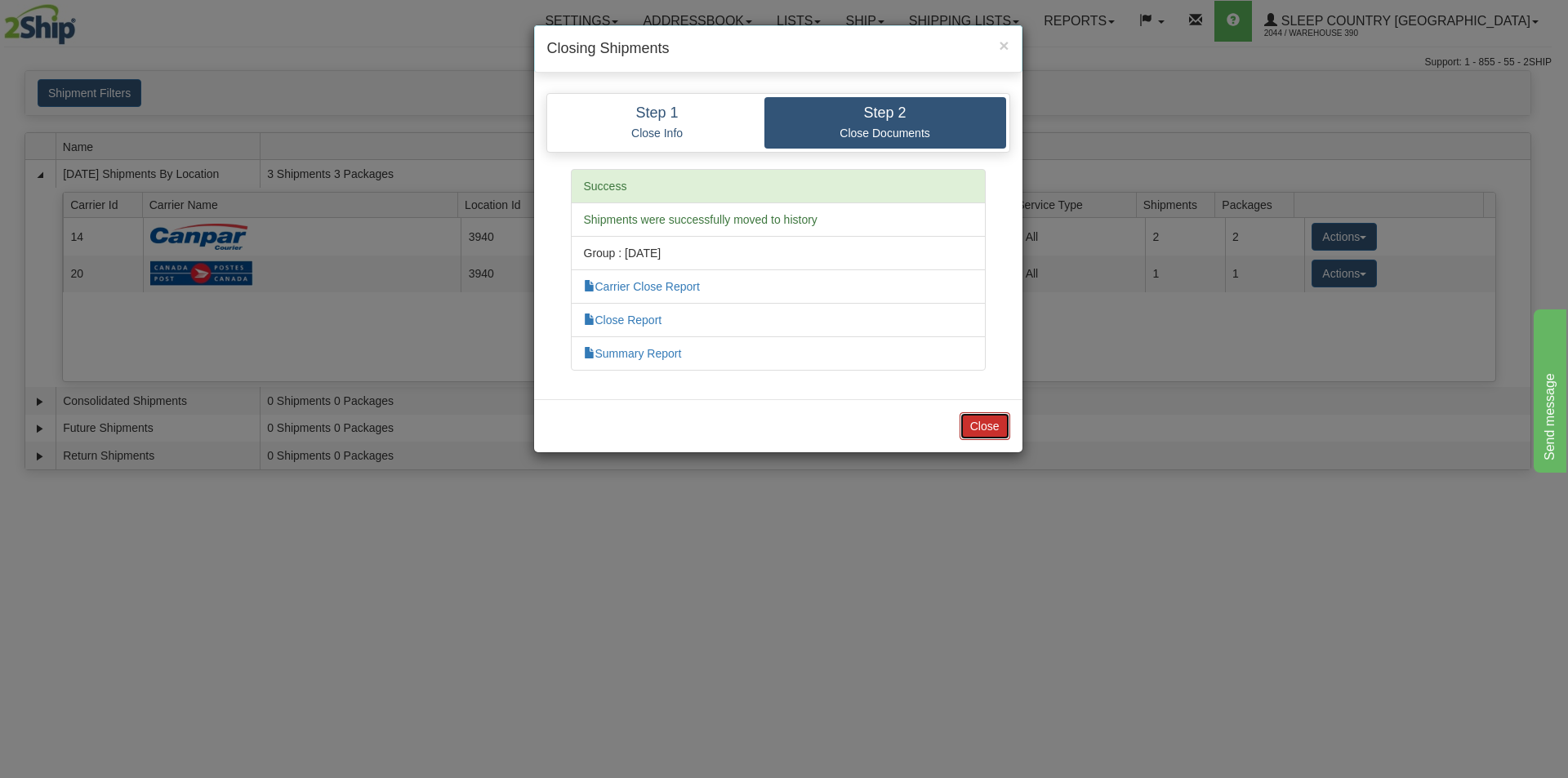
click at [973, 420] on button "Close" at bounding box center [984, 427] width 51 height 28
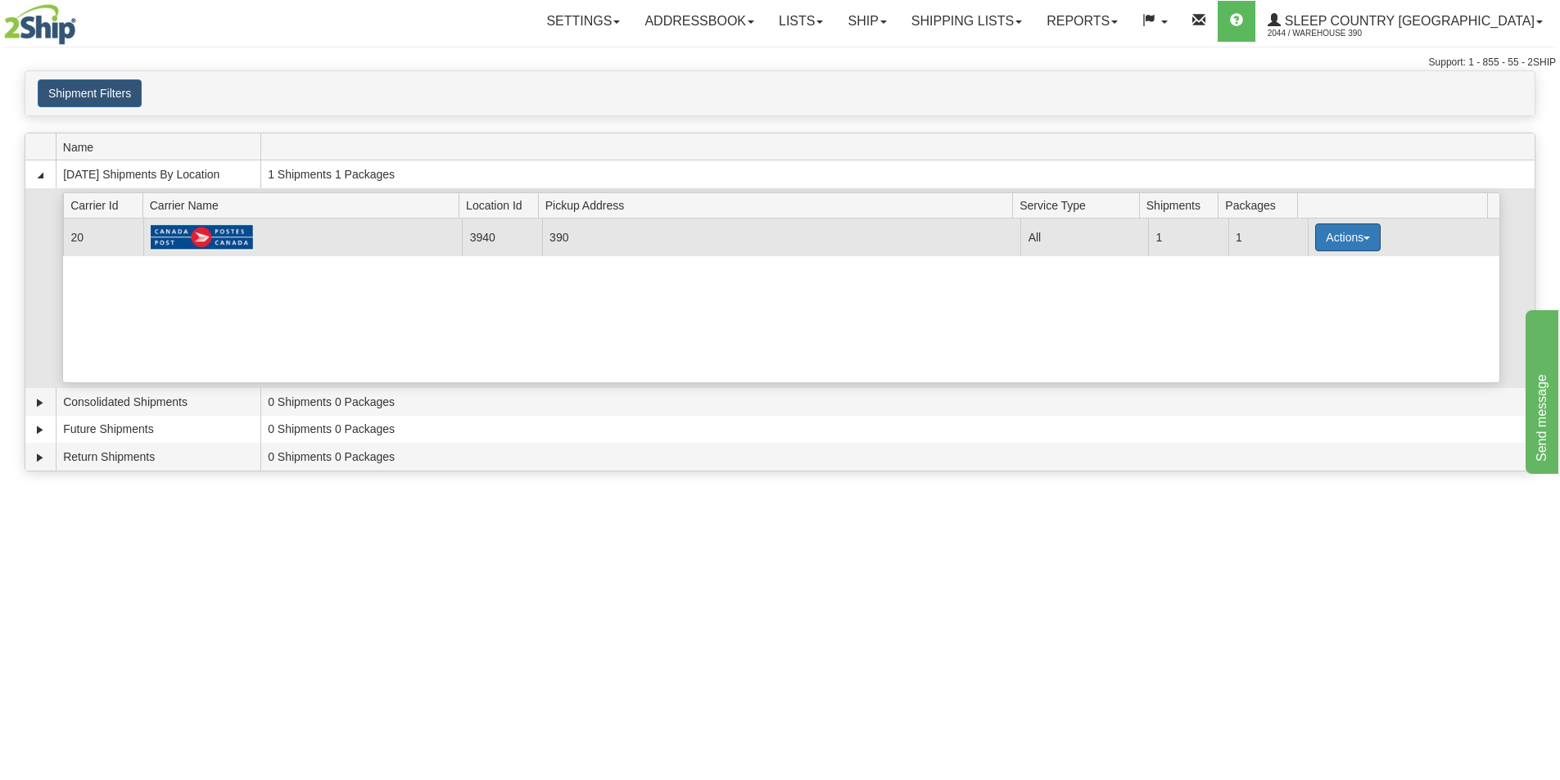
click at [1351, 242] on button "Actions" at bounding box center [1348, 238] width 66 height 28
click at [1283, 289] on span "Close" at bounding box center [1284, 288] width 38 height 11
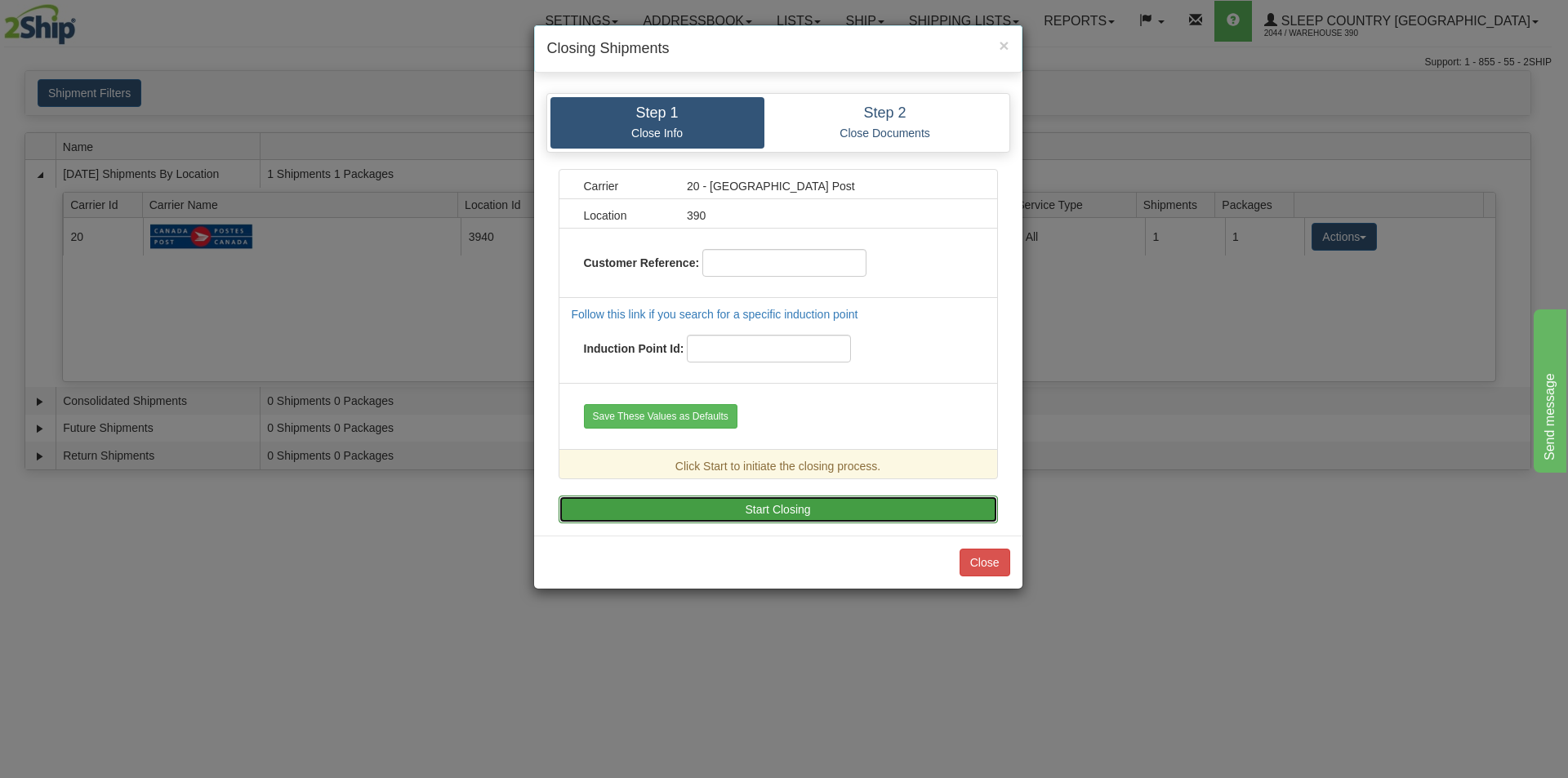
click at [728, 509] on button "Start Closing" at bounding box center [778, 510] width 440 height 28
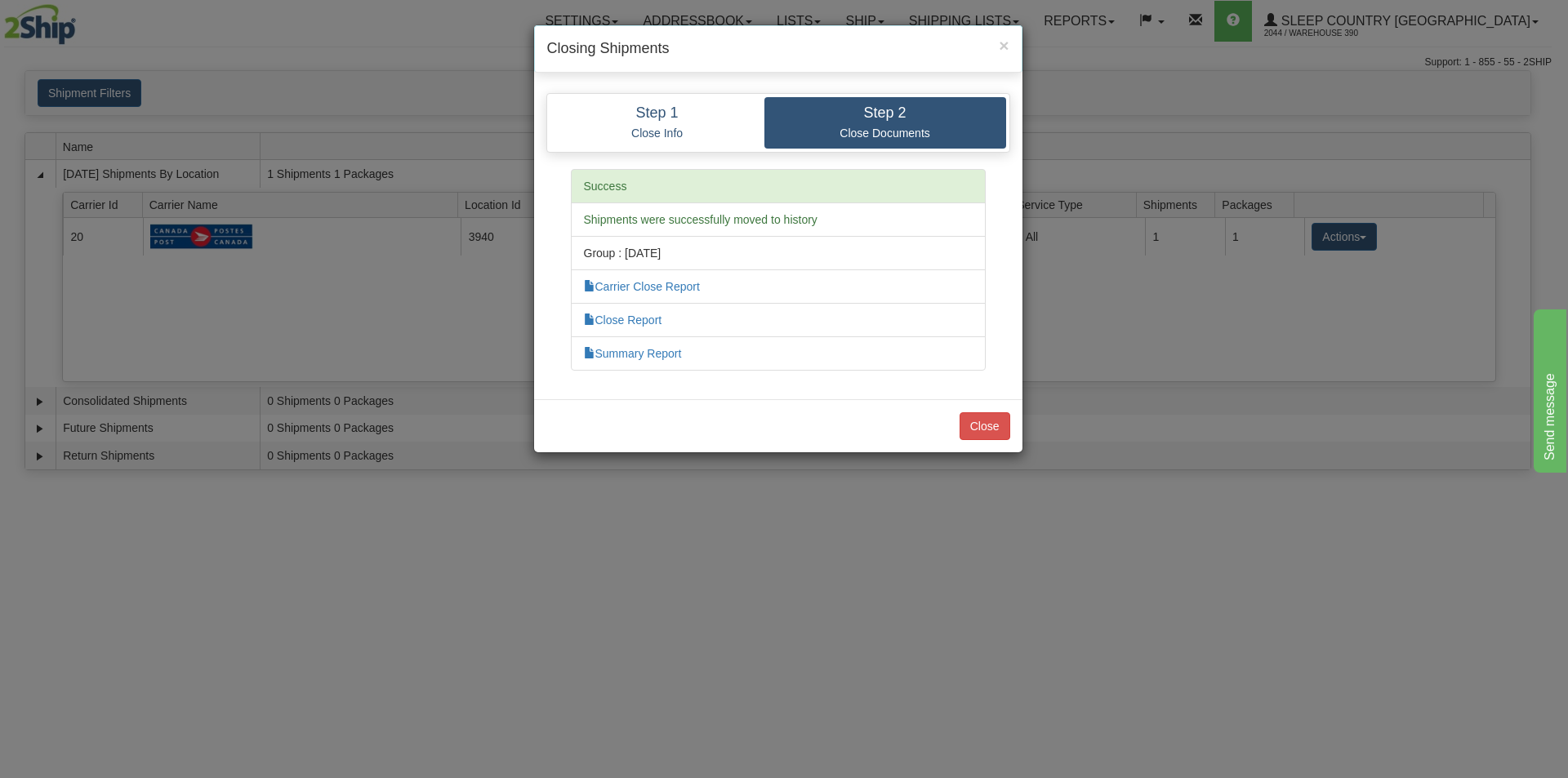
click at [995, 441] on div "Close" at bounding box center [779, 425] width 489 height 53
click at [994, 436] on button "Close" at bounding box center [984, 427] width 51 height 28
